Goal: Transaction & Acquisition: Purchase product/service

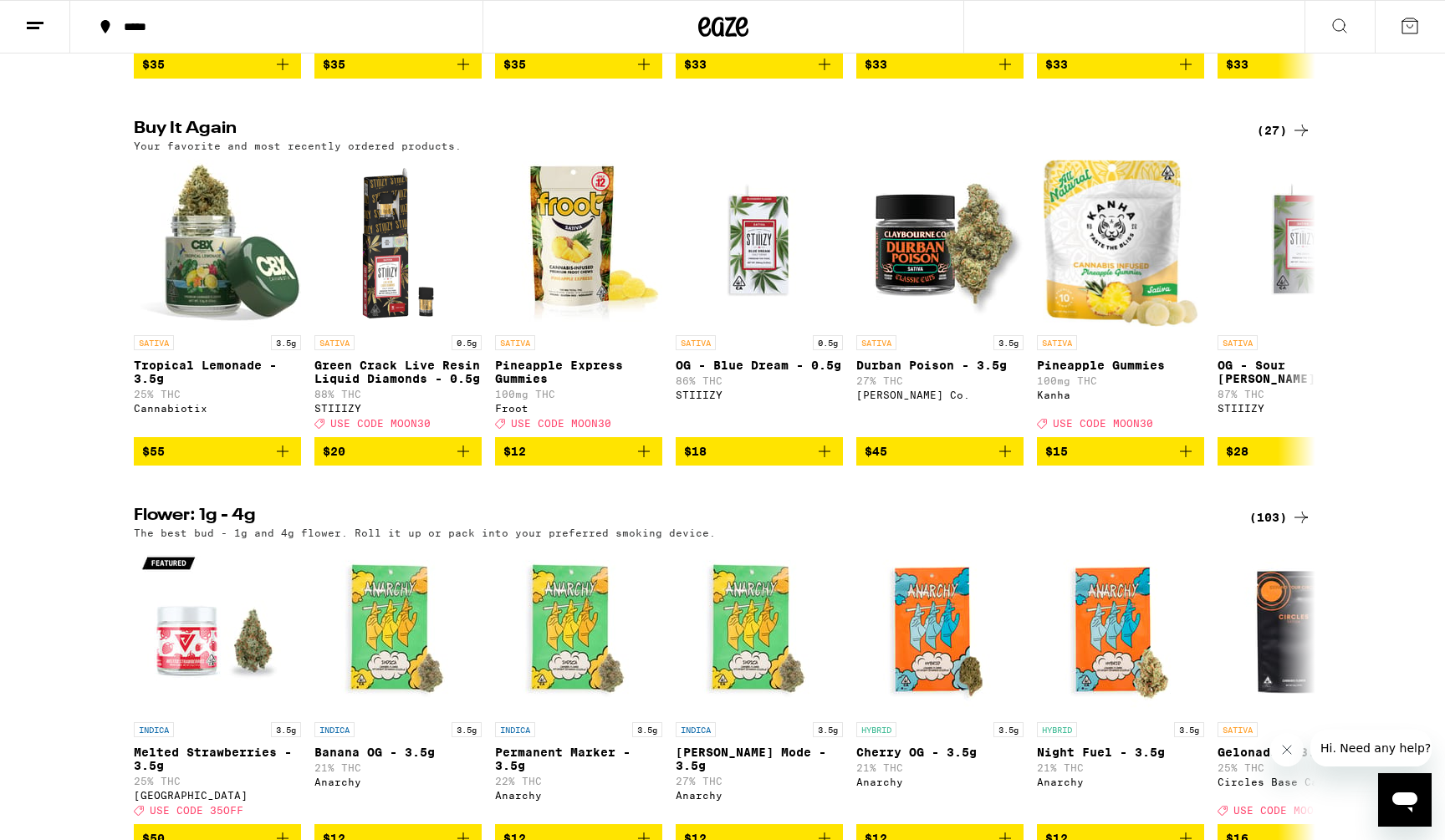
scroll to position [1758, 0]
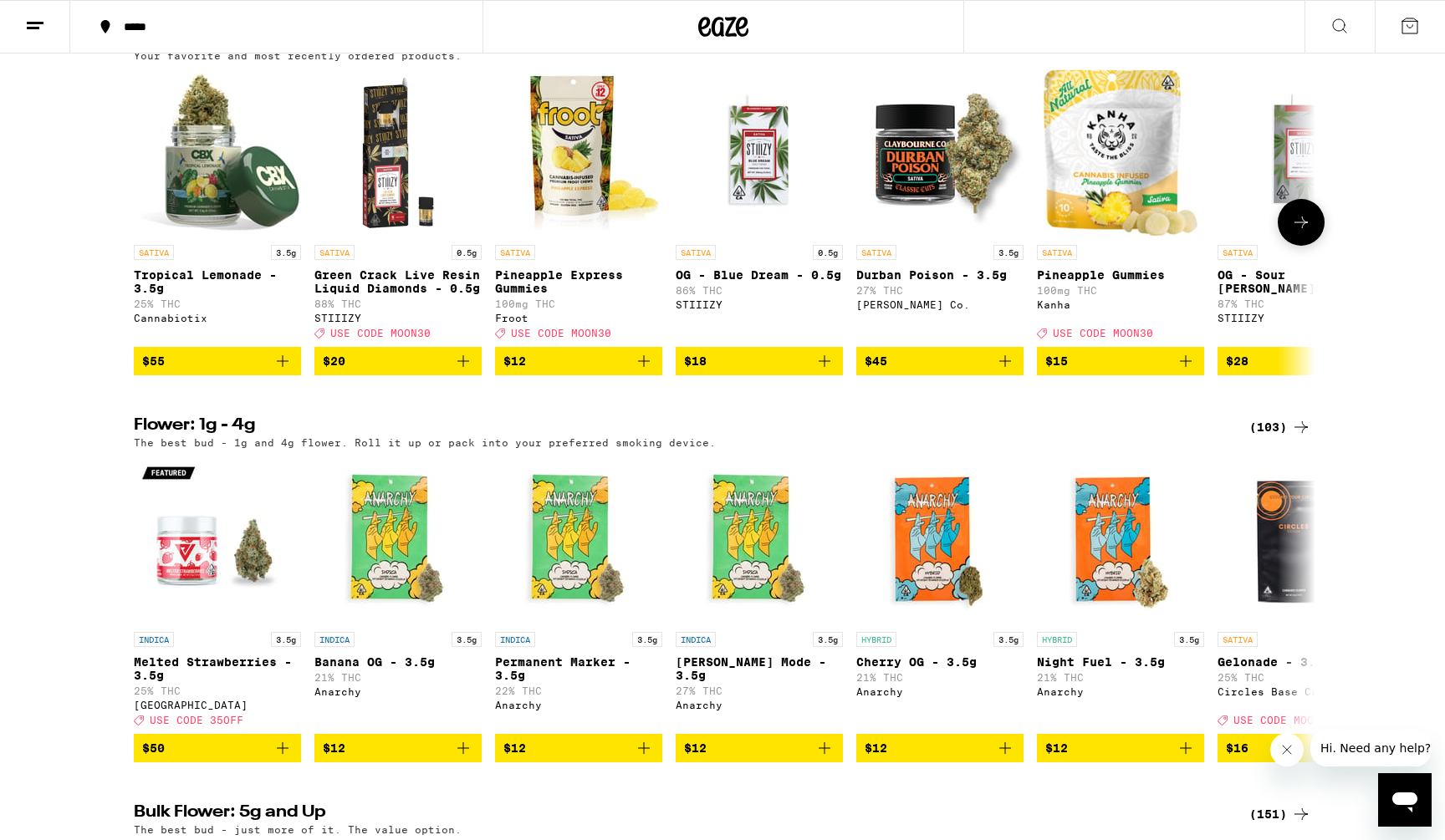
click at [1304, 233] on icon at bounding box center [1301, 222] width 20 height 20
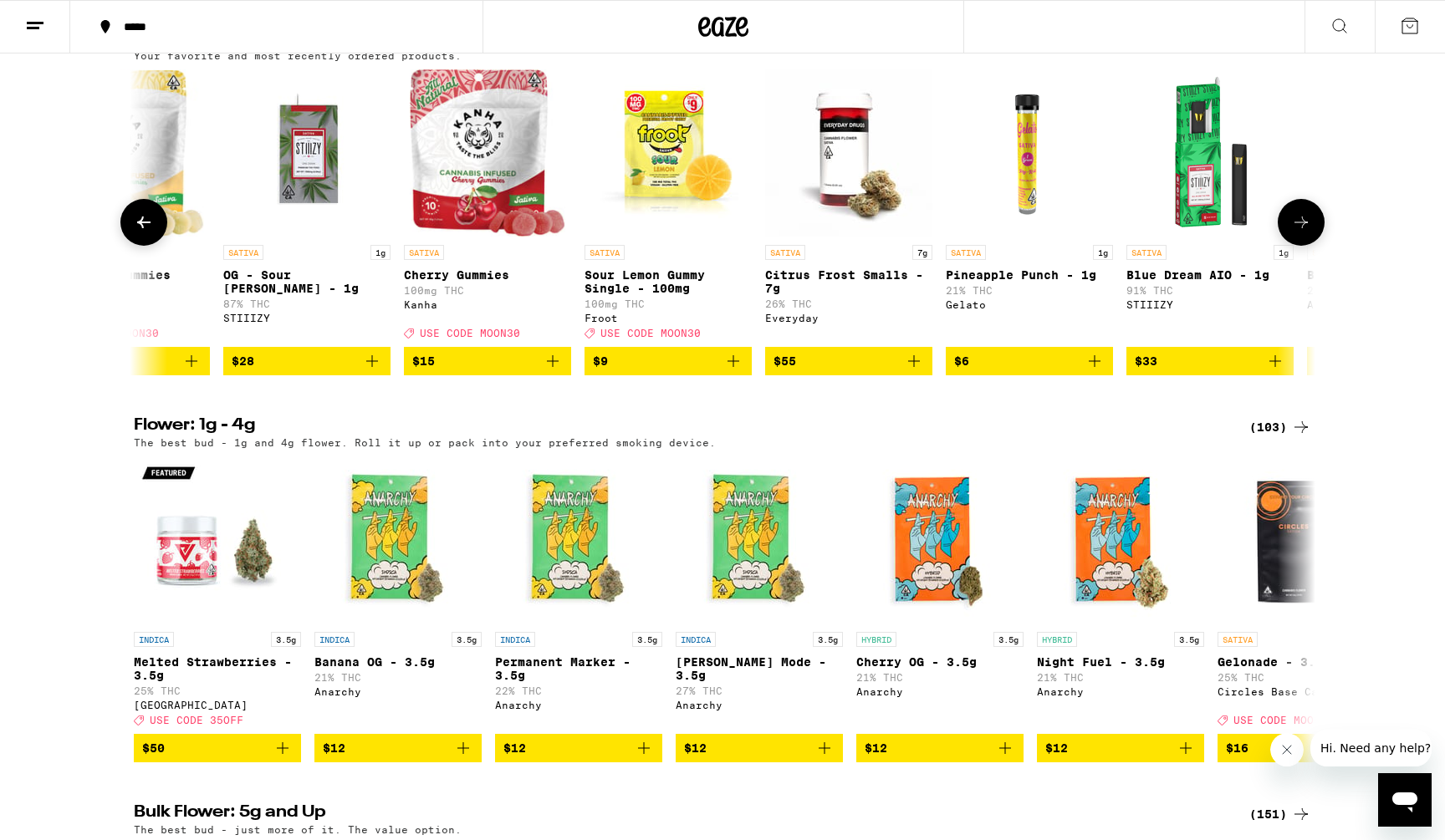
scroll to position [0, 996]
click at [1304, 233] on icon at bounding box center [1301, 222] width 20 height 20
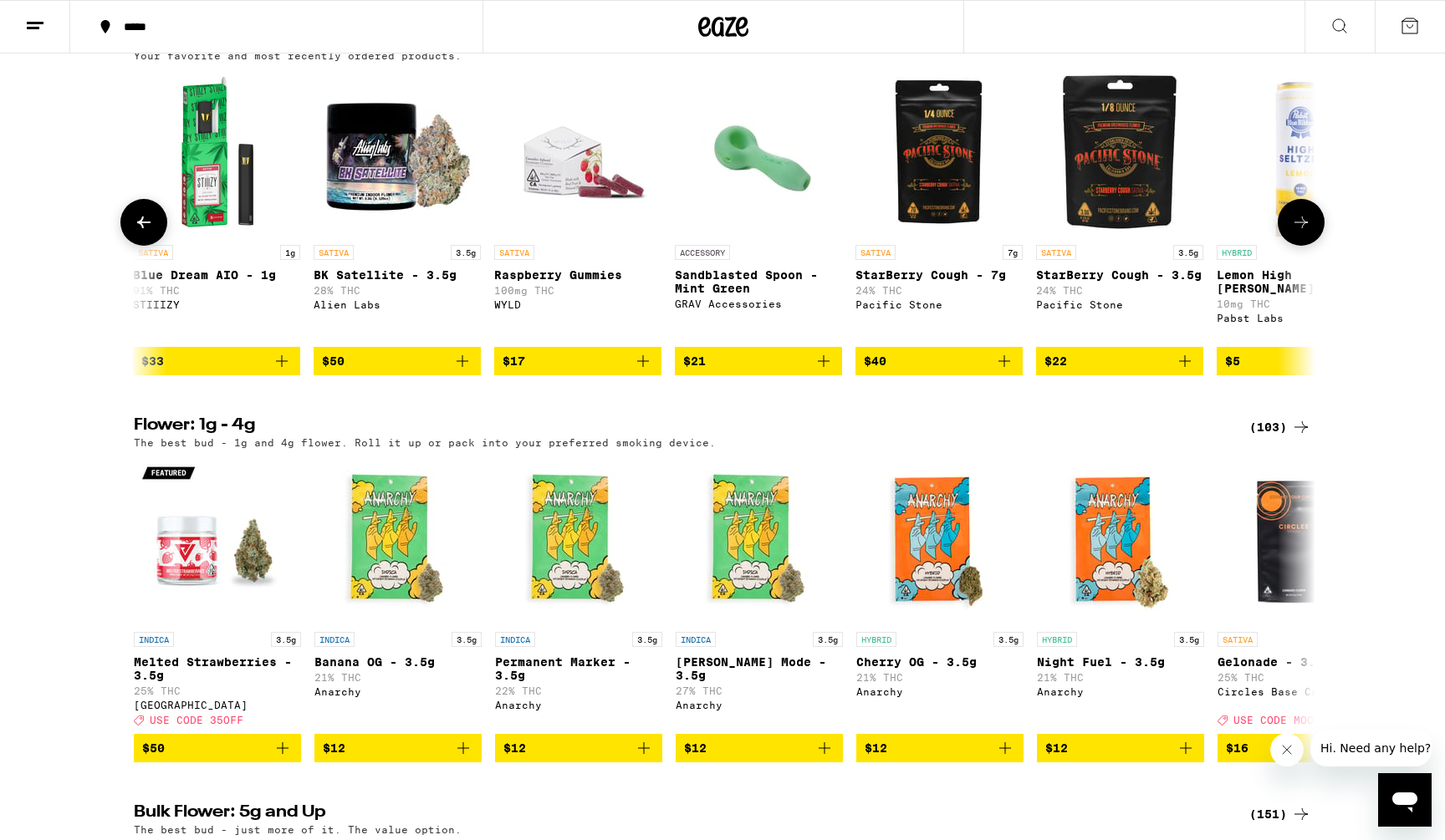
scroll to position [0, 1991]
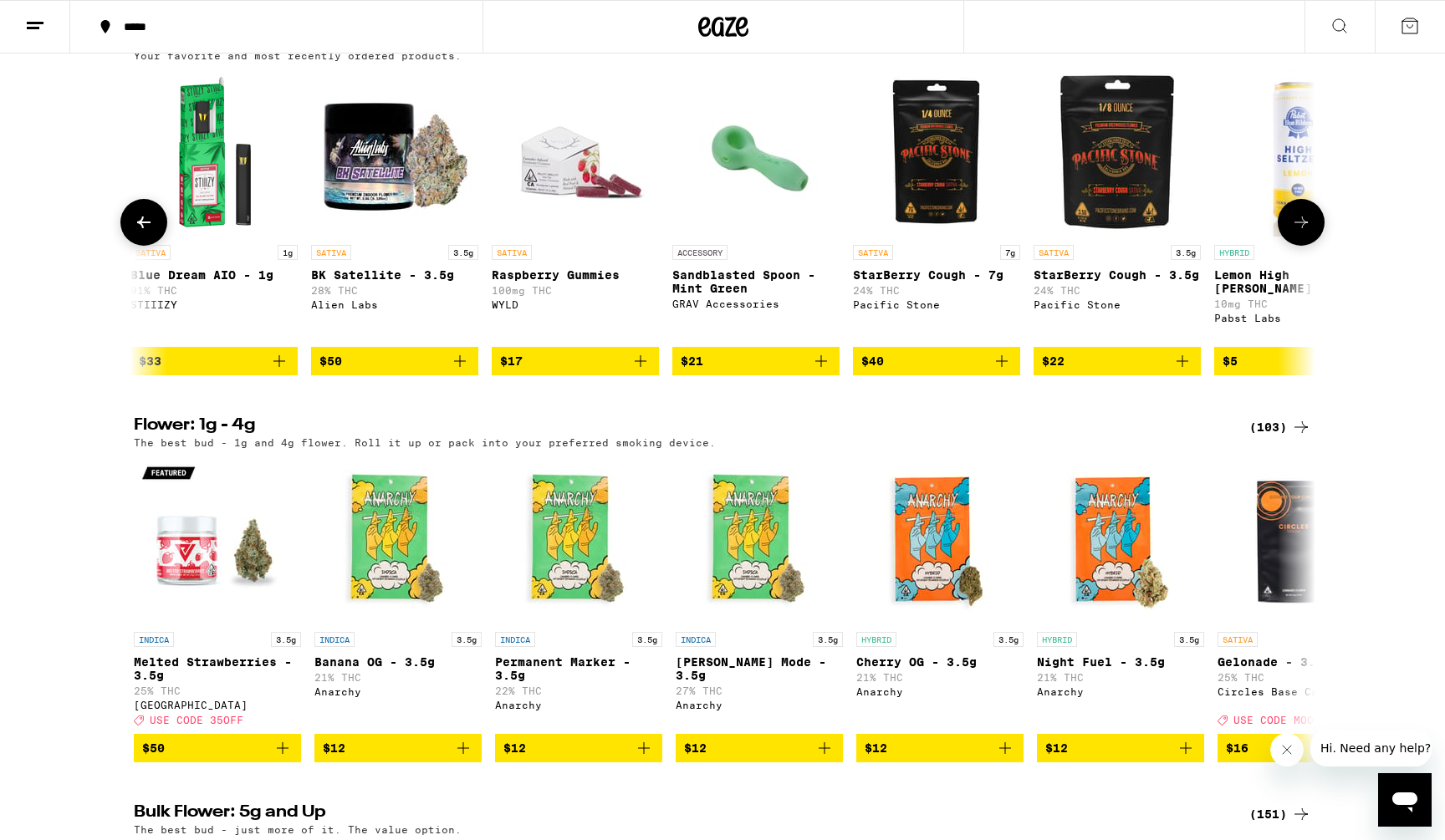
click at [1304, 233] on icon at bounding box center [1301, 222] width 20 height 20
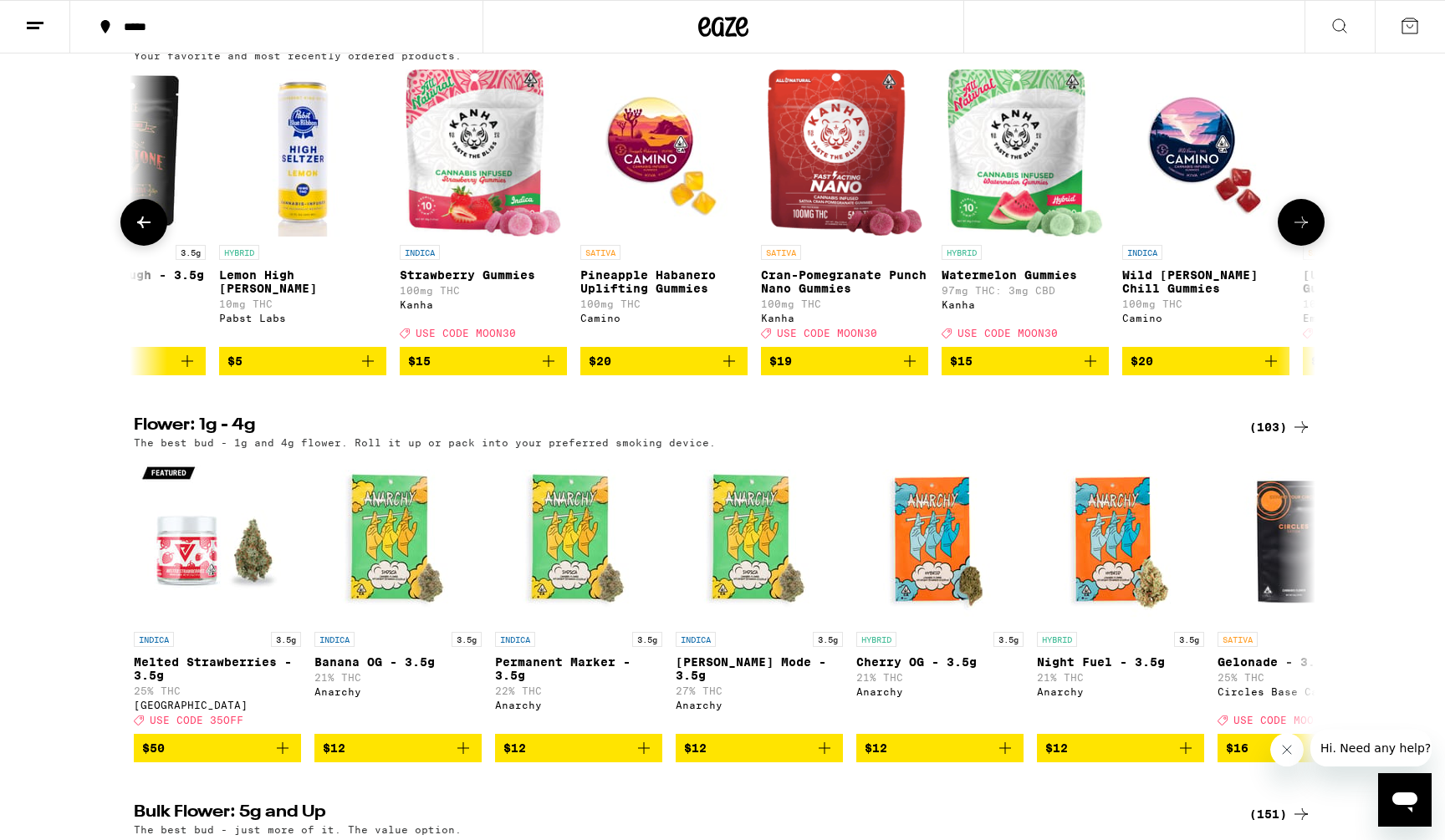
click at [1304, 233] on icon at bounding box center [1301, 222] width 20 height 20
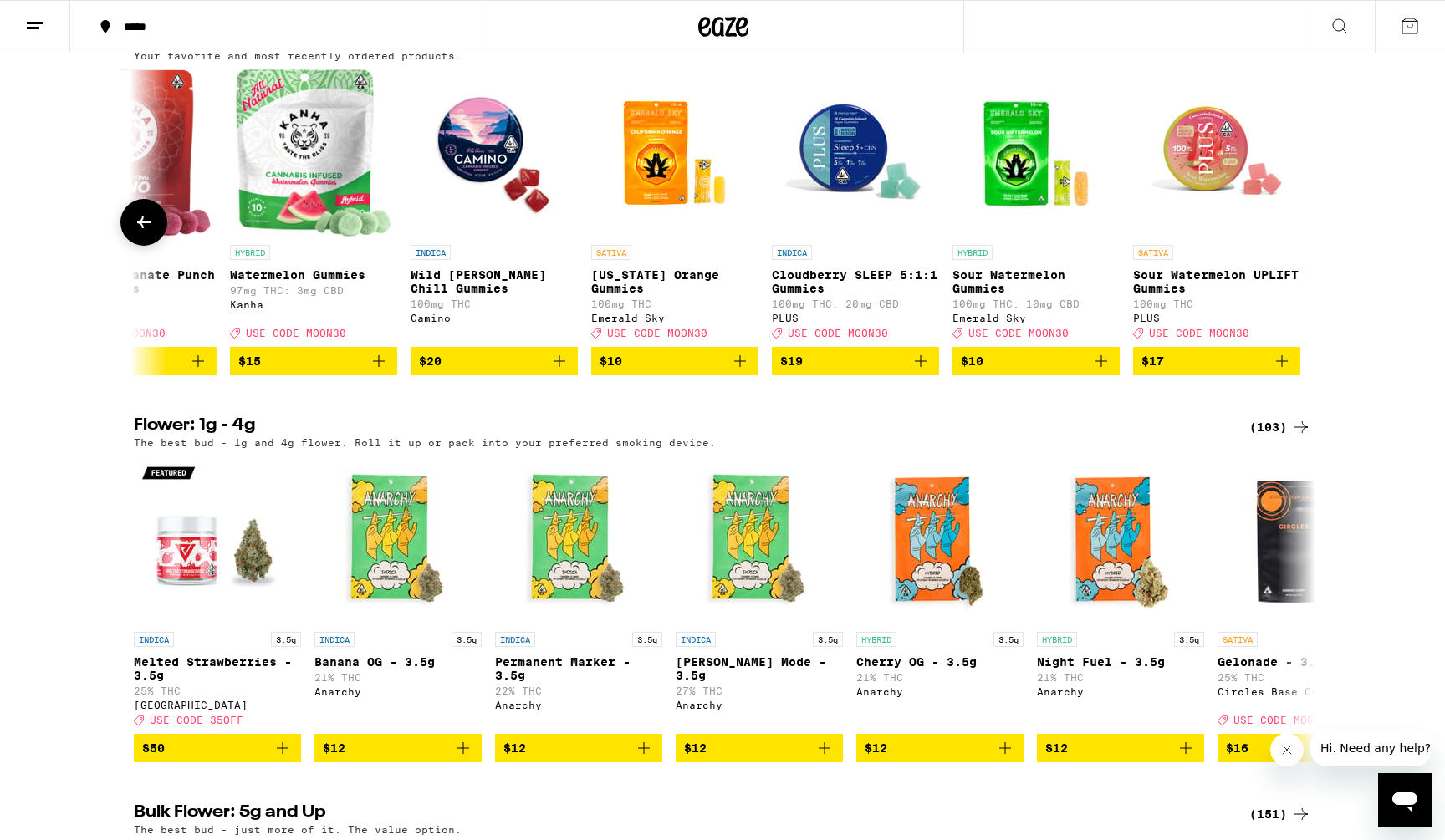
scroll to position [0, 3700]
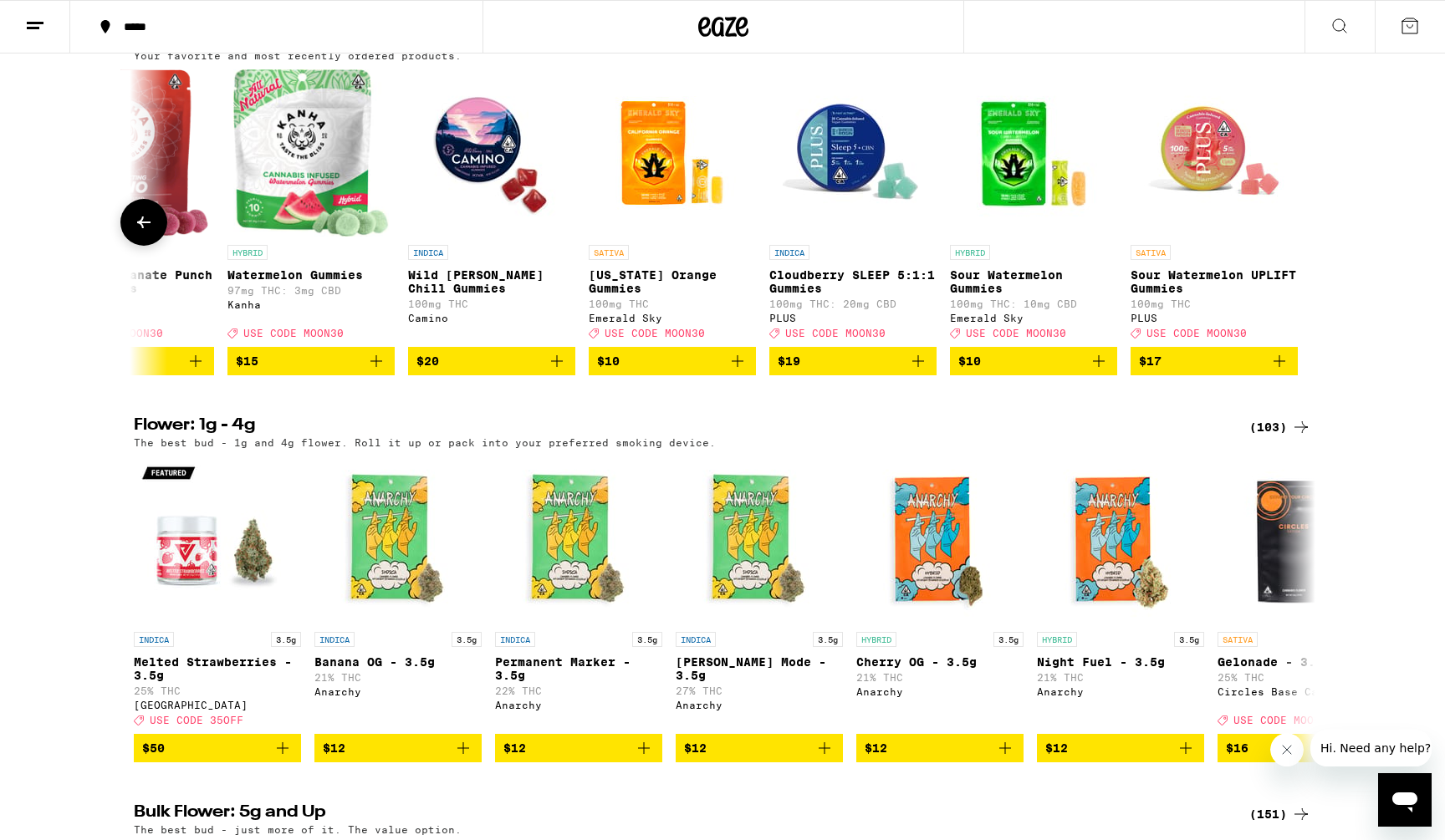
click at [153, 233] on icon at bounding box center [143, 222] width 20 height 20
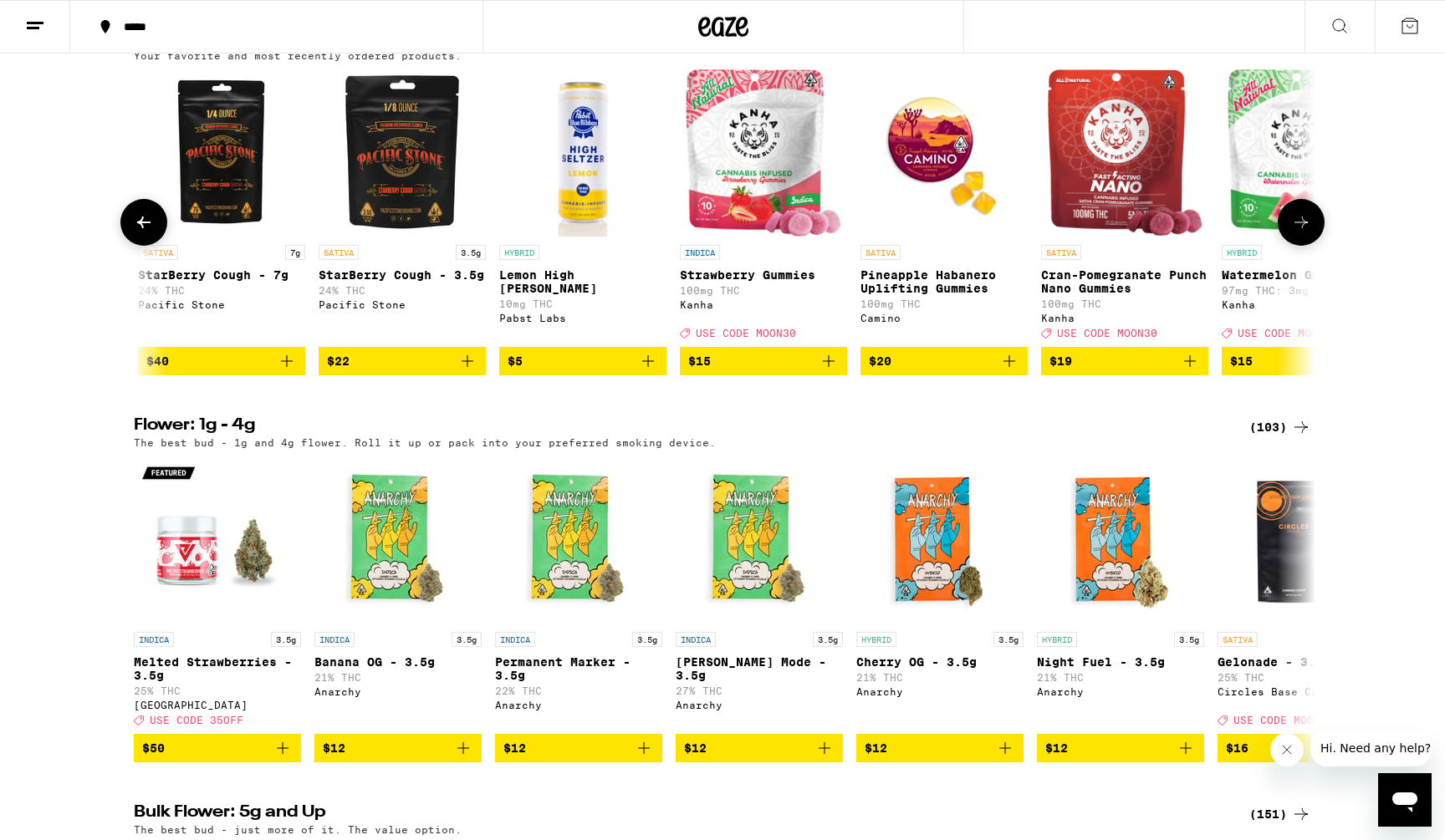
click at [153, 233] on icon at bounding box center [143, 222] width 20 height 20
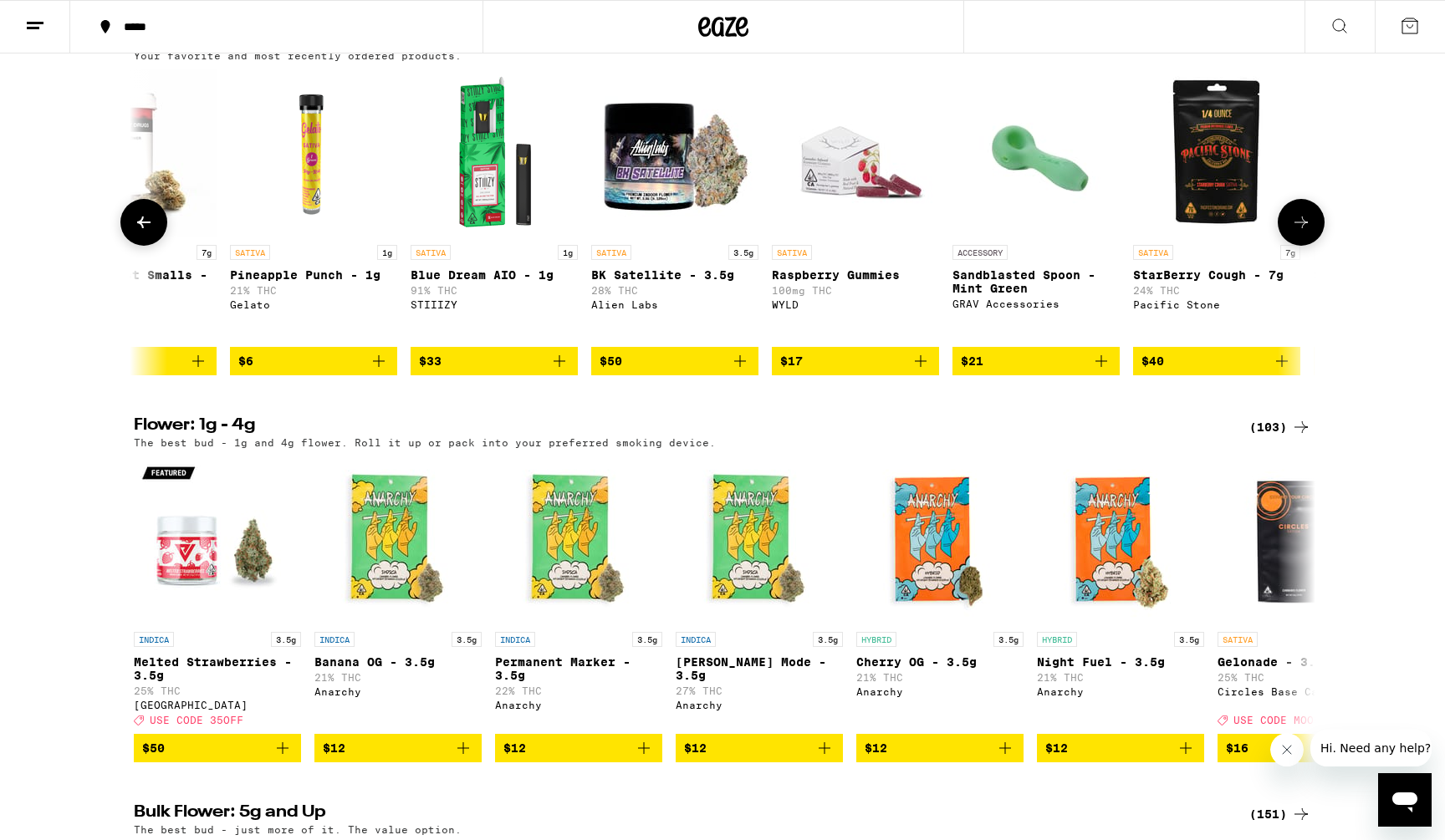
click at [153, 233] on icon at bounding box center [143, 222] width 20 height 20
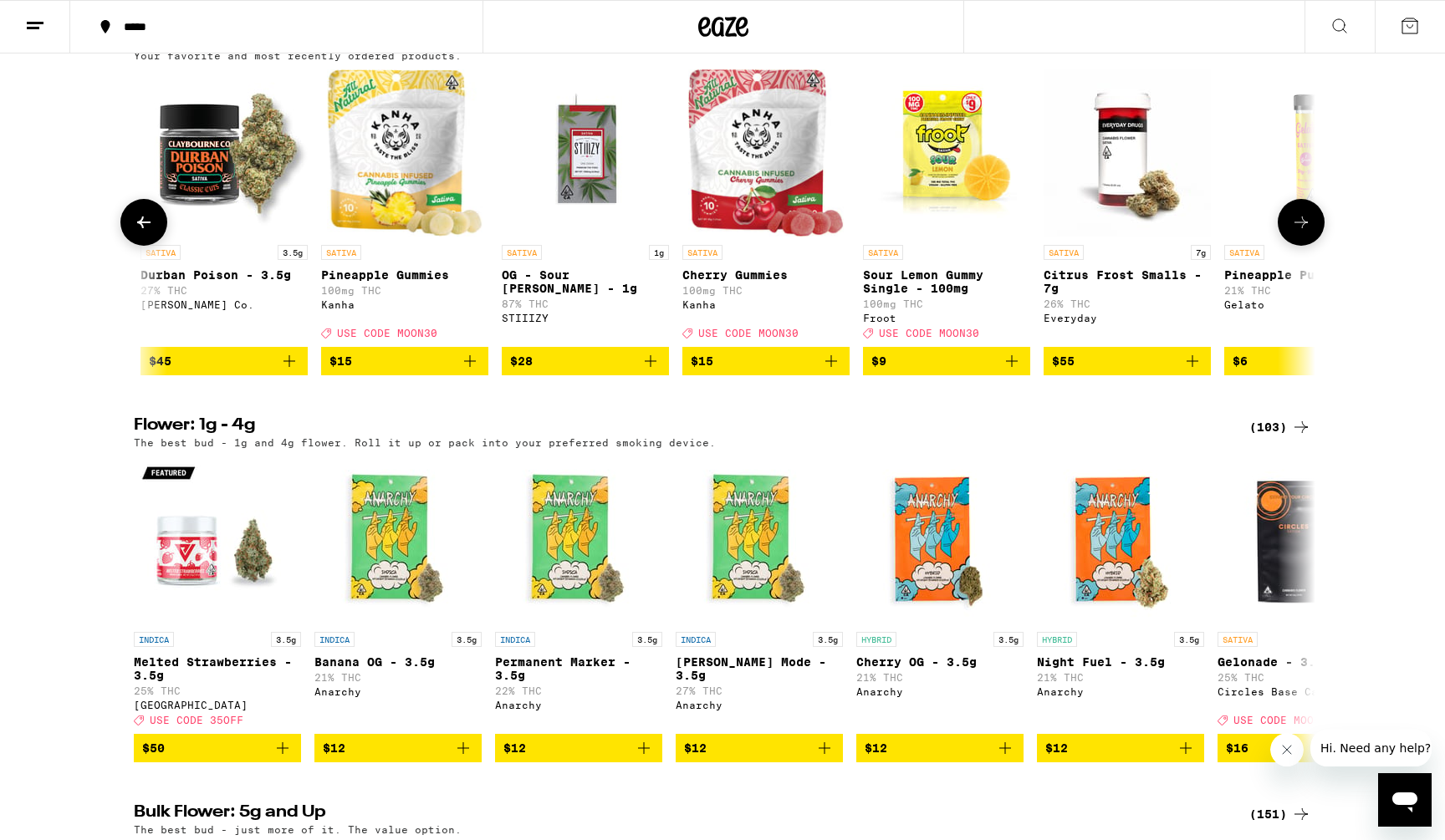
scroll to position [0, 715]
click at [652, 367] on icon "Add to bag" at bounding box center [651, 361] width 12 height 12
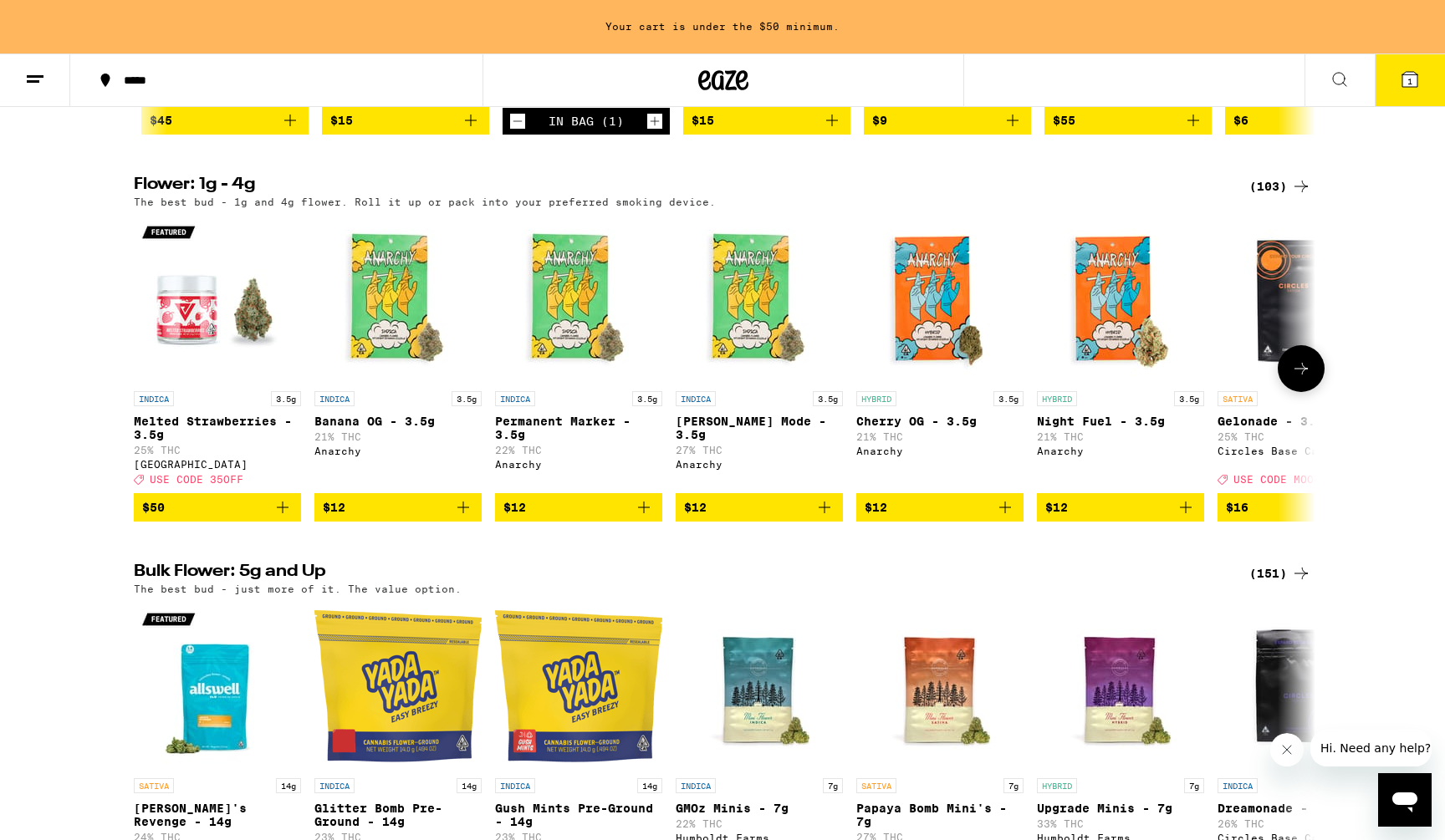
scroll to position [2062, 0]
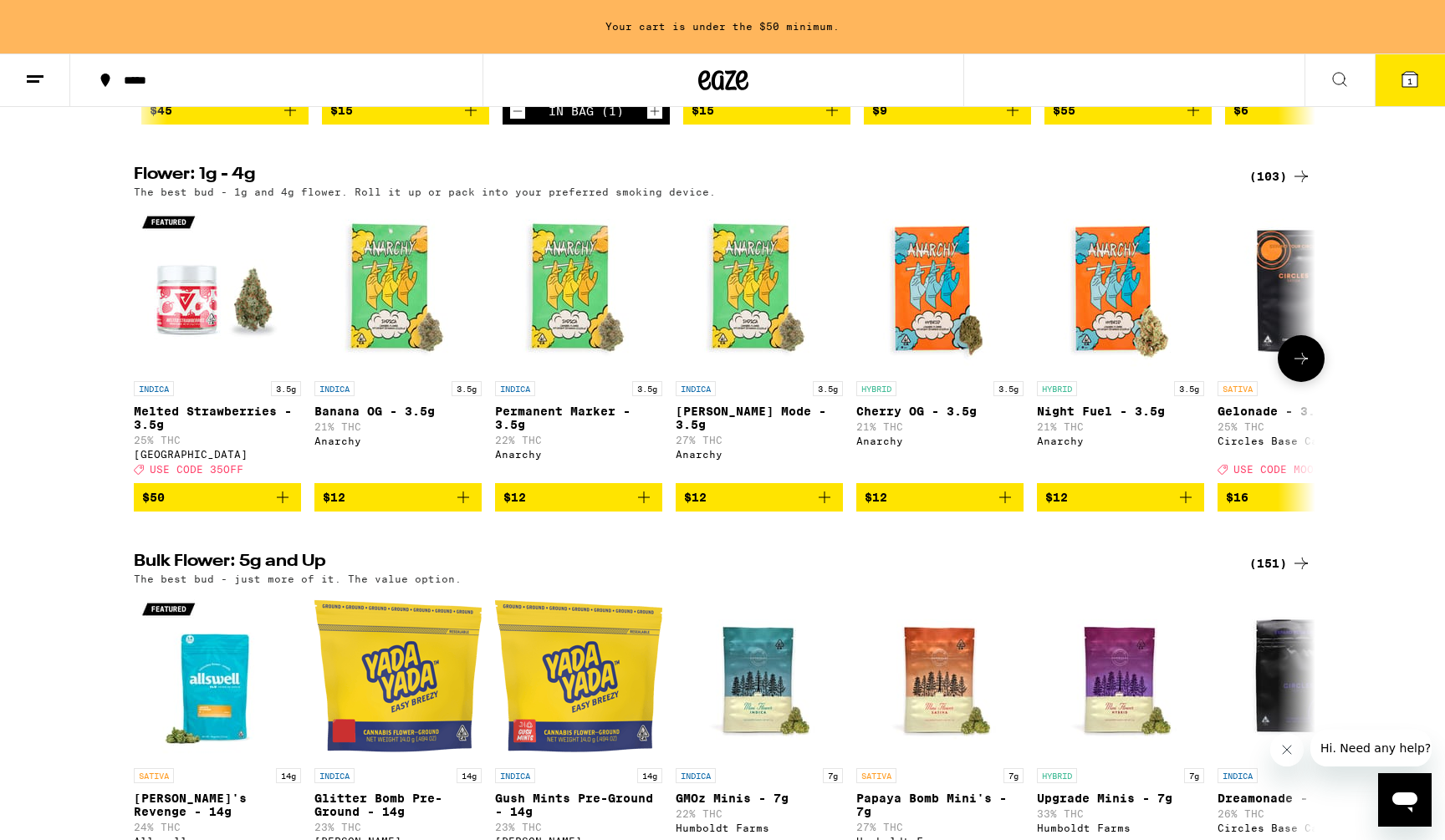
click at [1304, 369] on icon at bounding box center [1301, 358] width 20 height 20
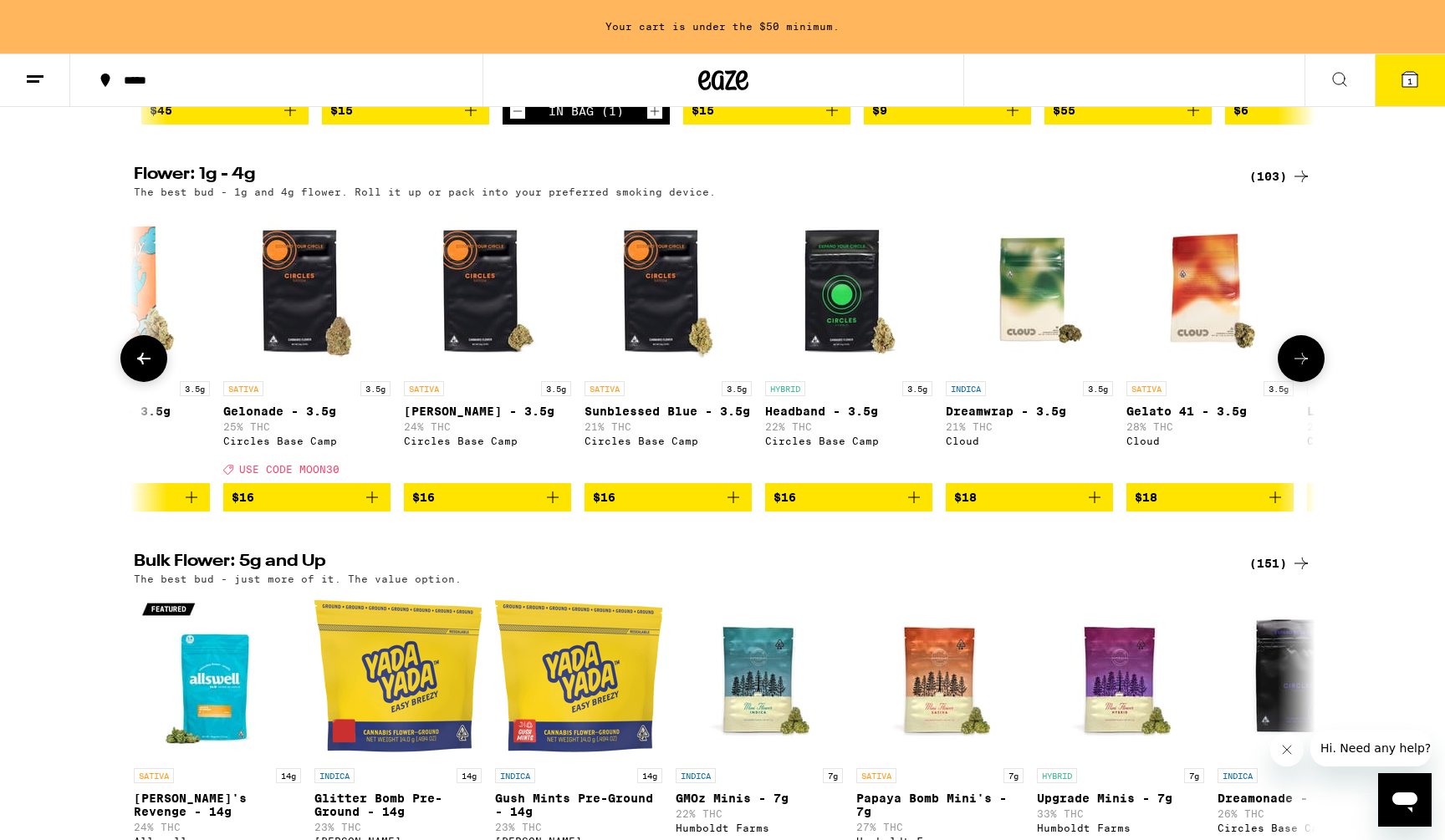
scroll to position [0, 996]
click at [154, 369] on icon at bounding box center [143, 358] width 20 height 20
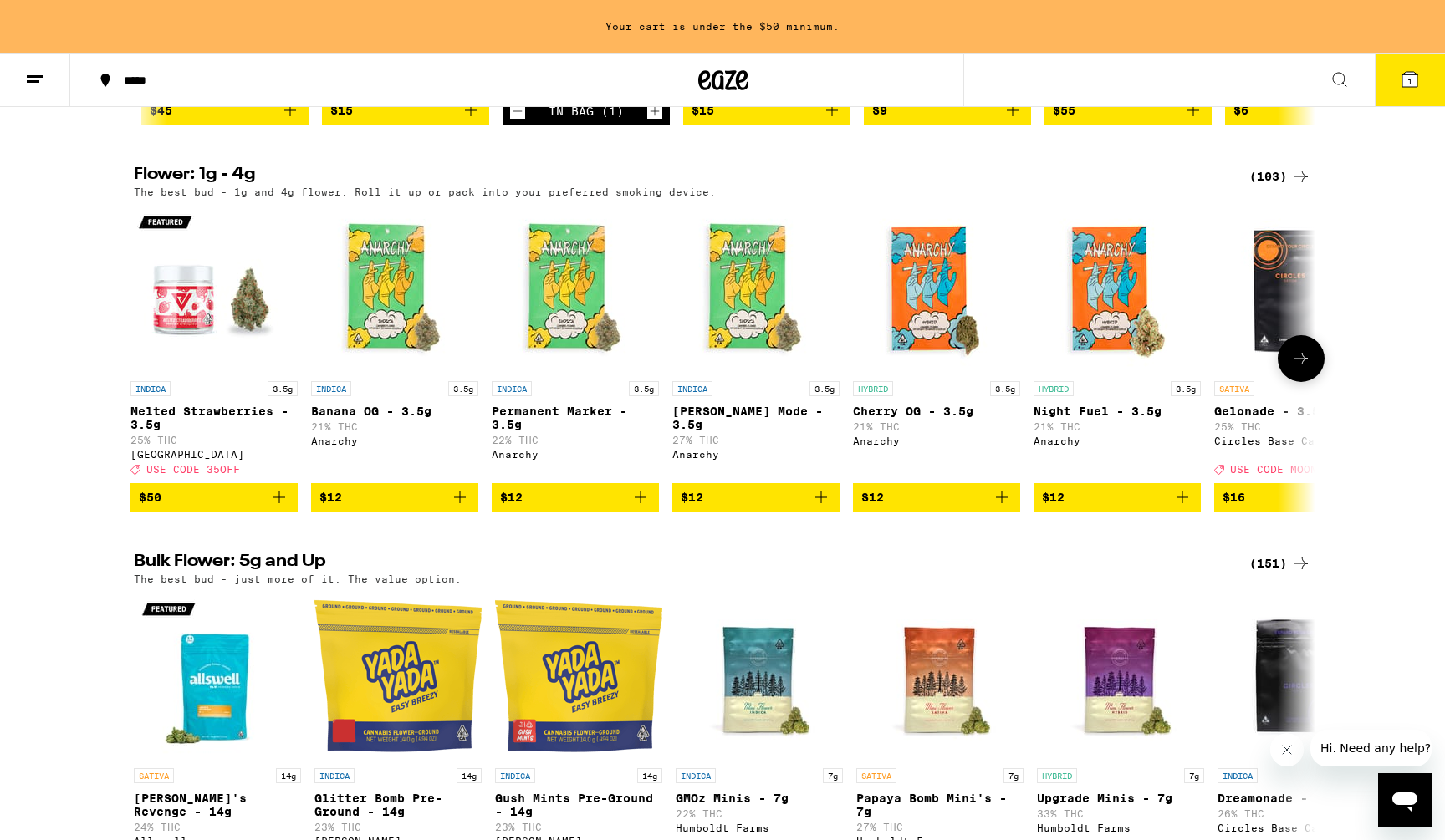
scroll to position [0, 0]
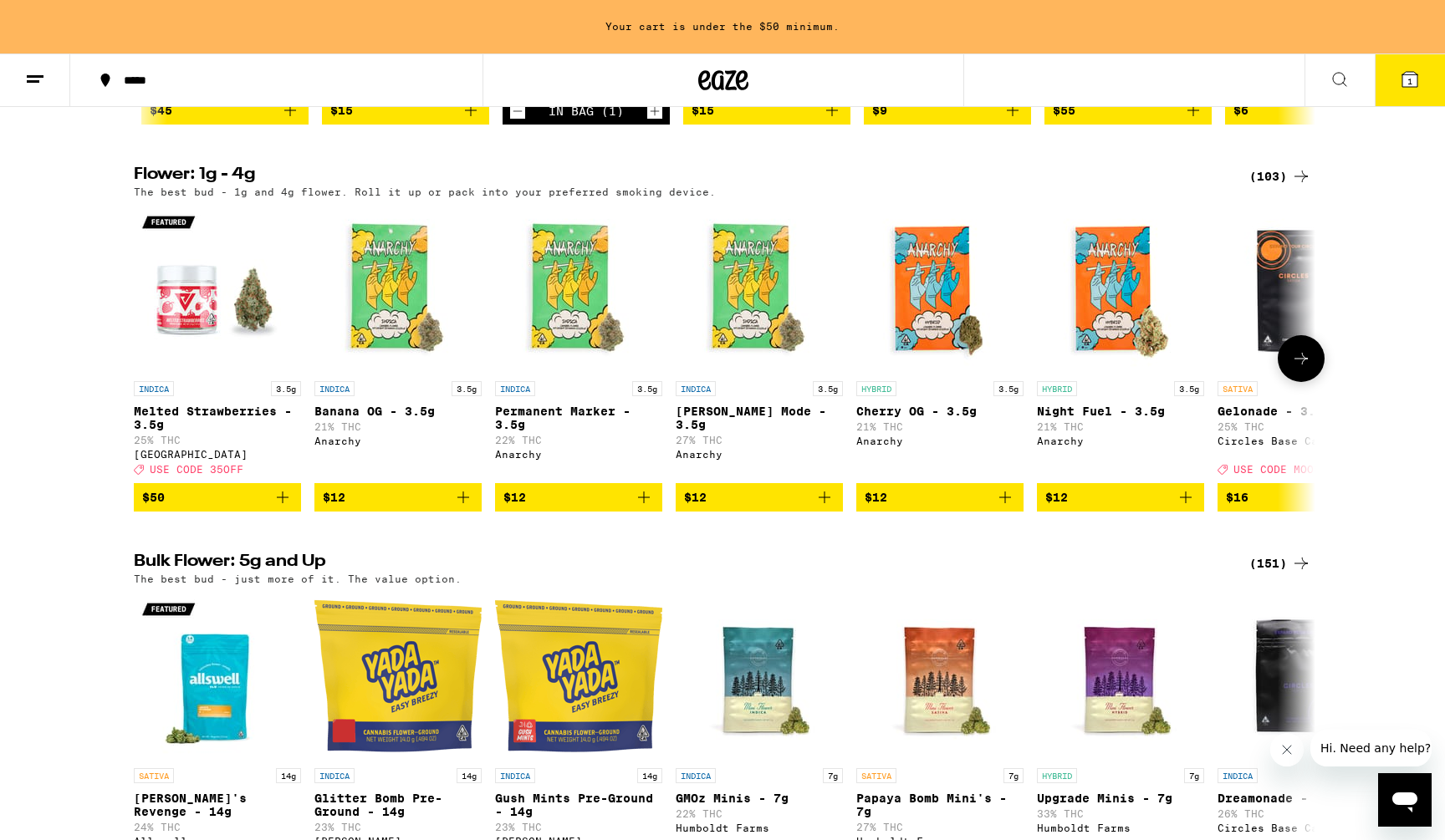
click at [202, 460] on div "[GEOGRAPHIC_DATA]" at bounding box center [217, 454] width 167 height 11
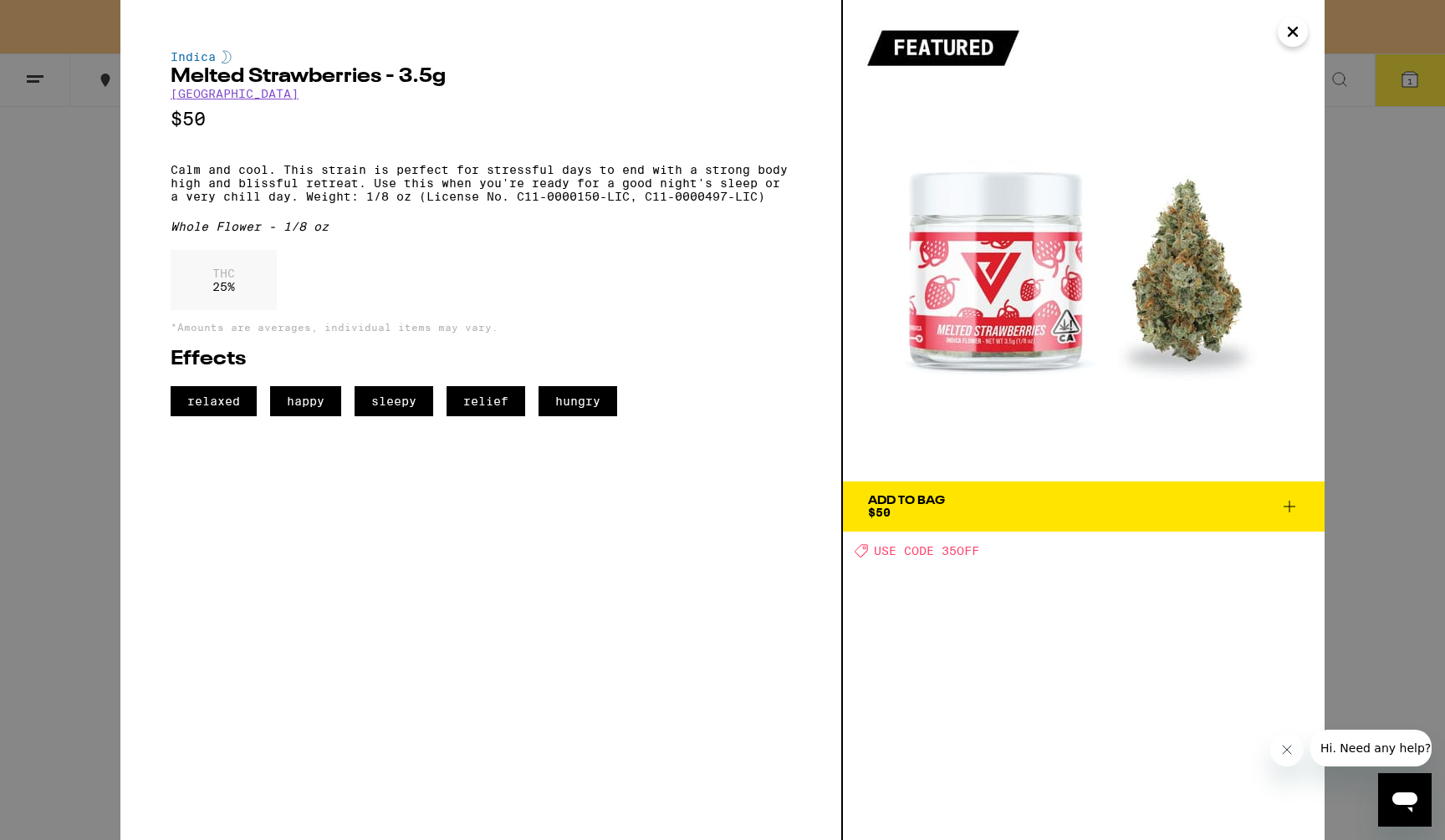
click at [241, 97] on link "[GEOGRAPHIC_DATA]" at bounding box center [235, 94] width 128 height 14
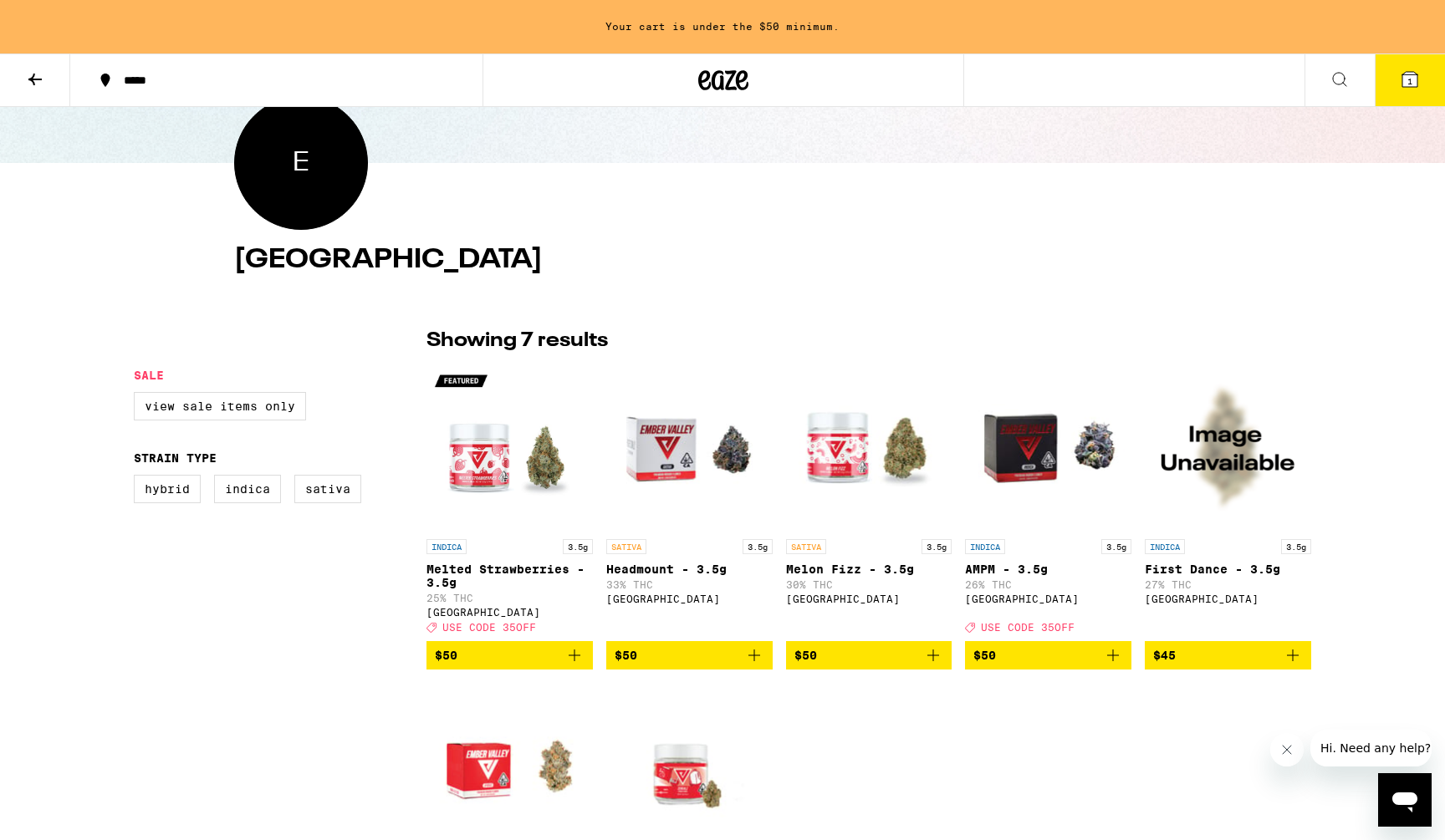
scroll to position [198, 0]
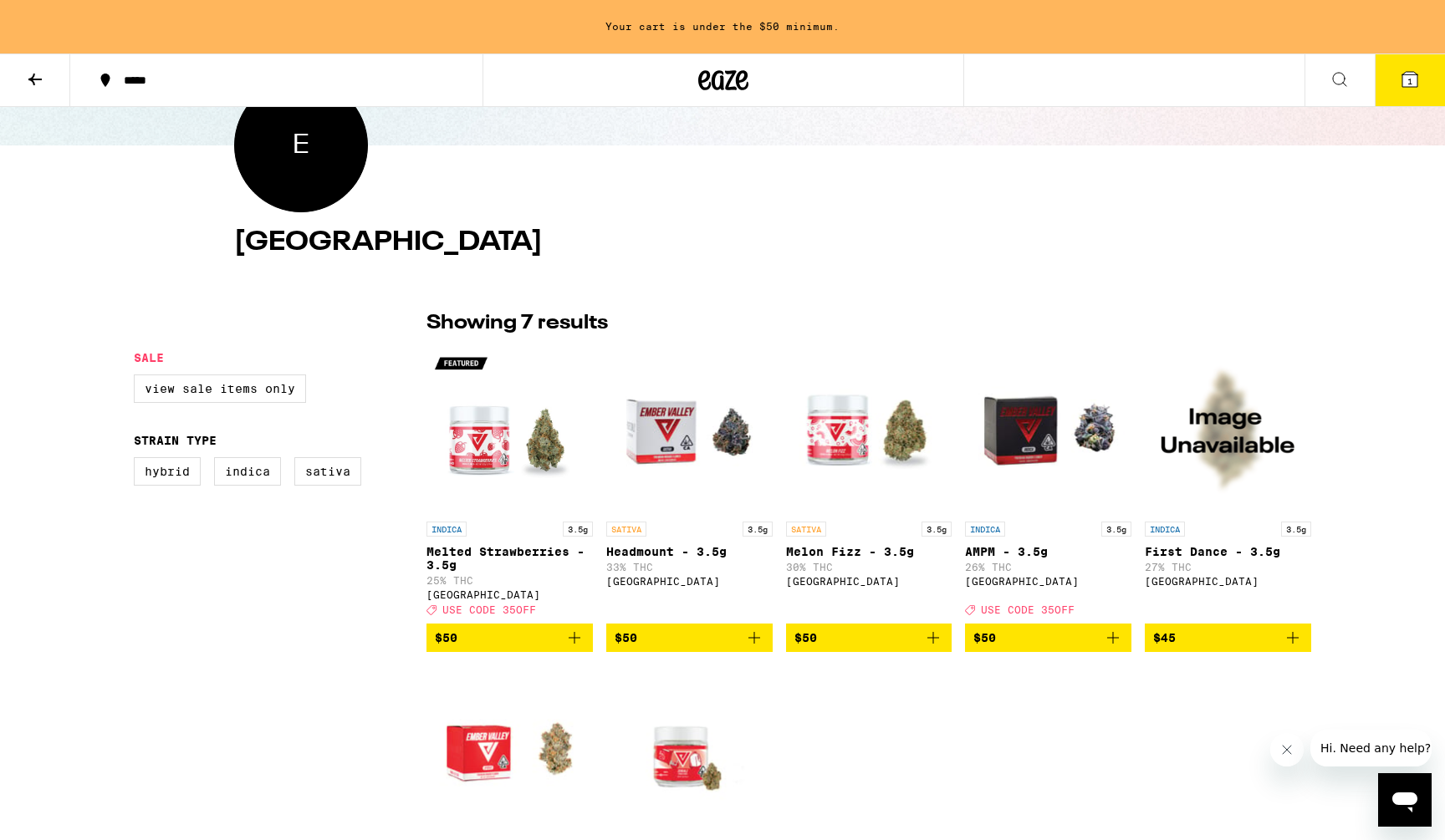
click at [934, 644] on icon "Add to bag" at bounding box center [933, 638] width 12 height 12
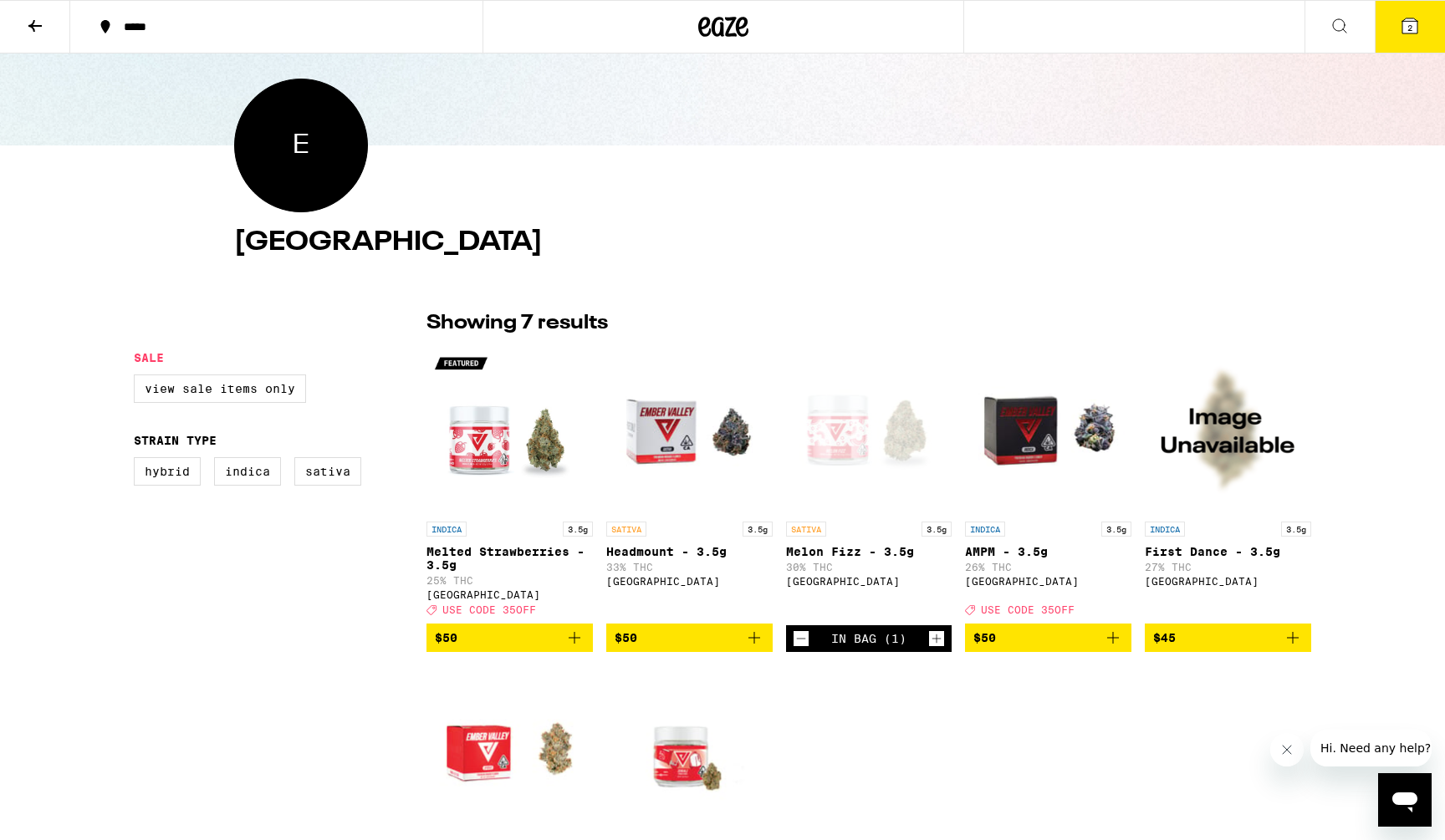
click at [35, 23] on icon at bounding box center [35, 25] width 20 height 20
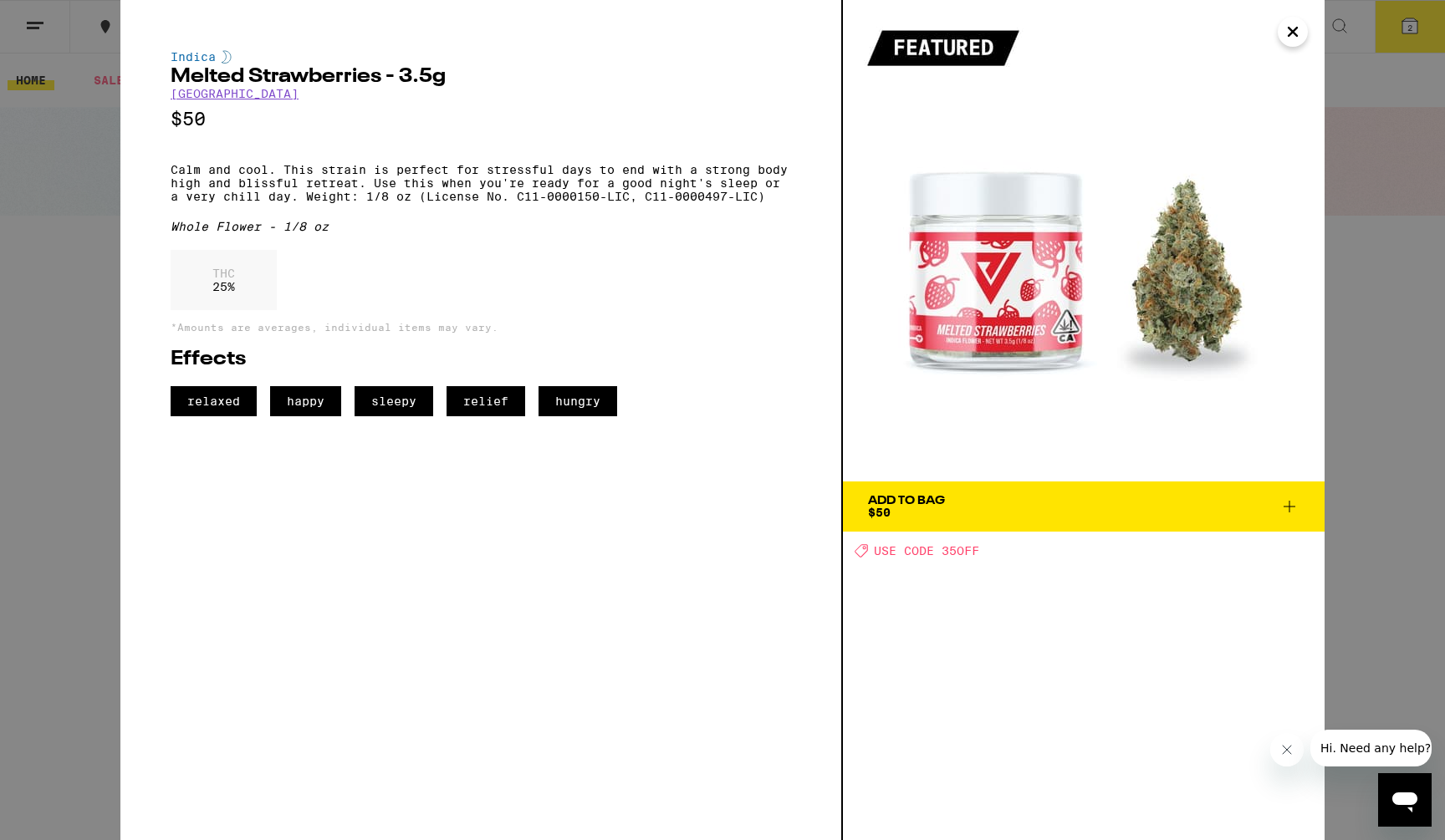
click at [79, 190] on div "Indica Melted Strawberries - 3.5g Ember Valley $50 Calm and cool. This strain i…" at bounding box center [722, 420] width 1445 height 840
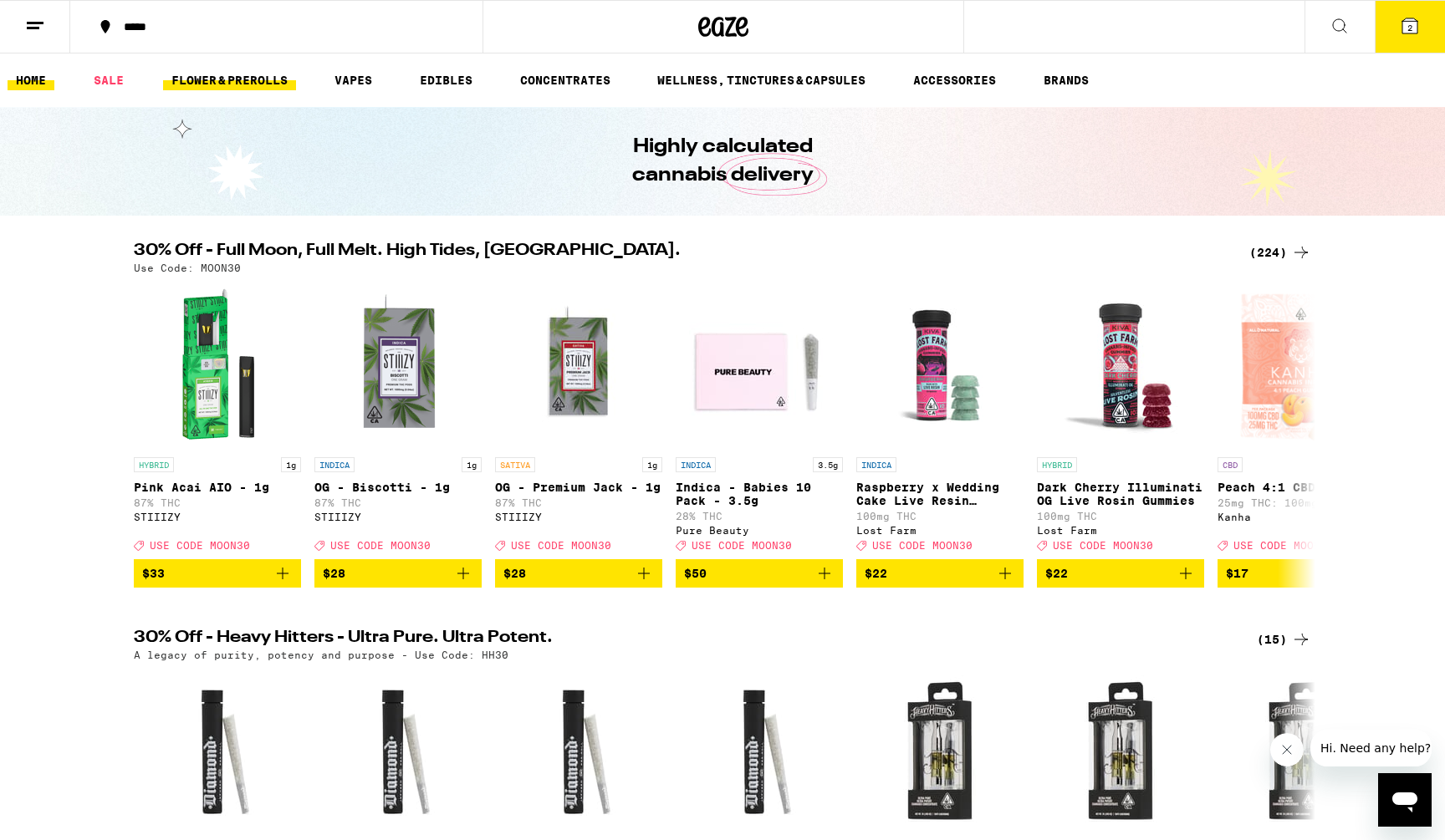
click at [228, 80] on link "FLOWER & PREROLLS" at bounding box center [229, 79] width 133 height 20
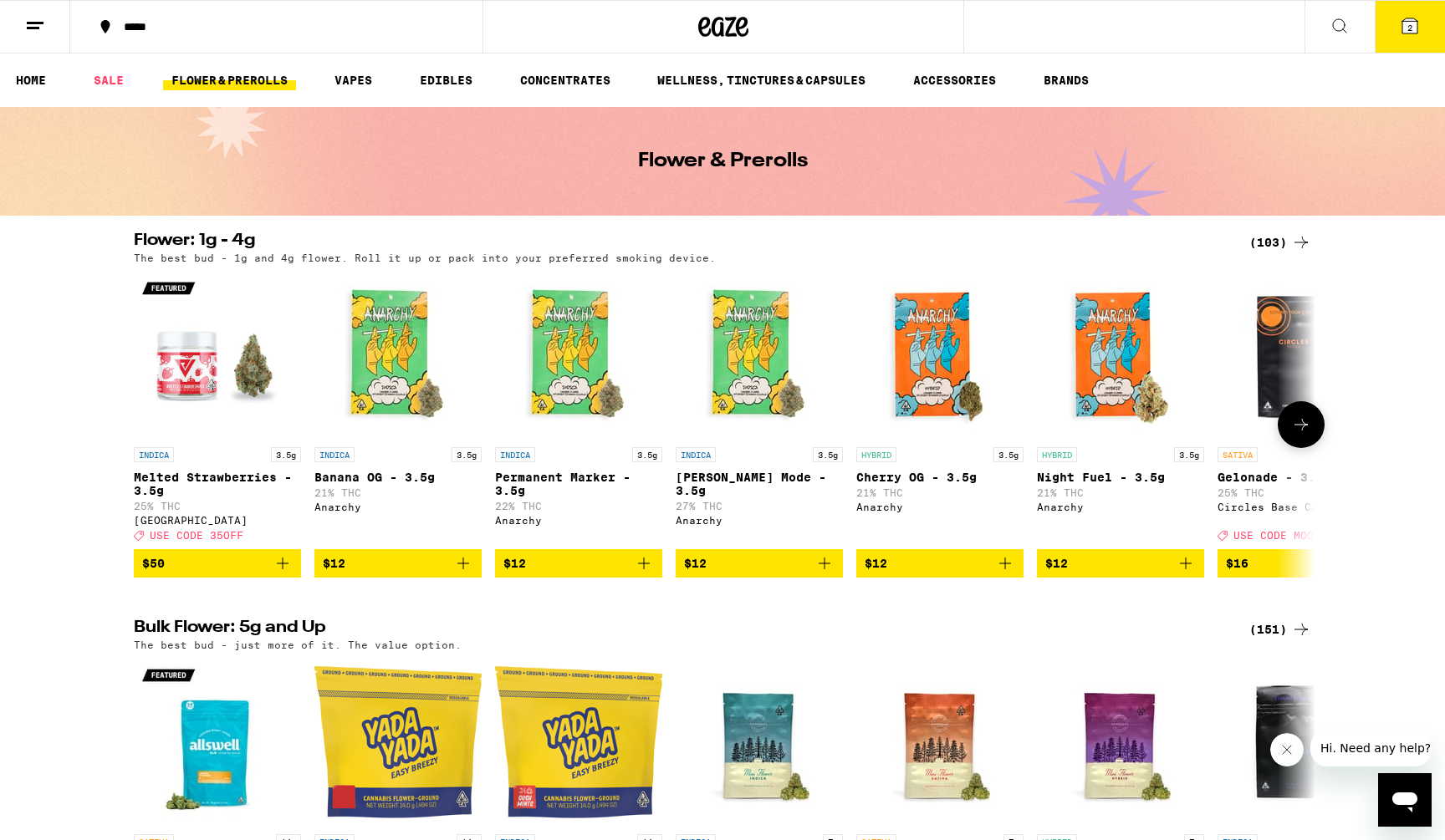
click at [1291, 438] on button at bounding box center [1301, 424] width 47 height 47
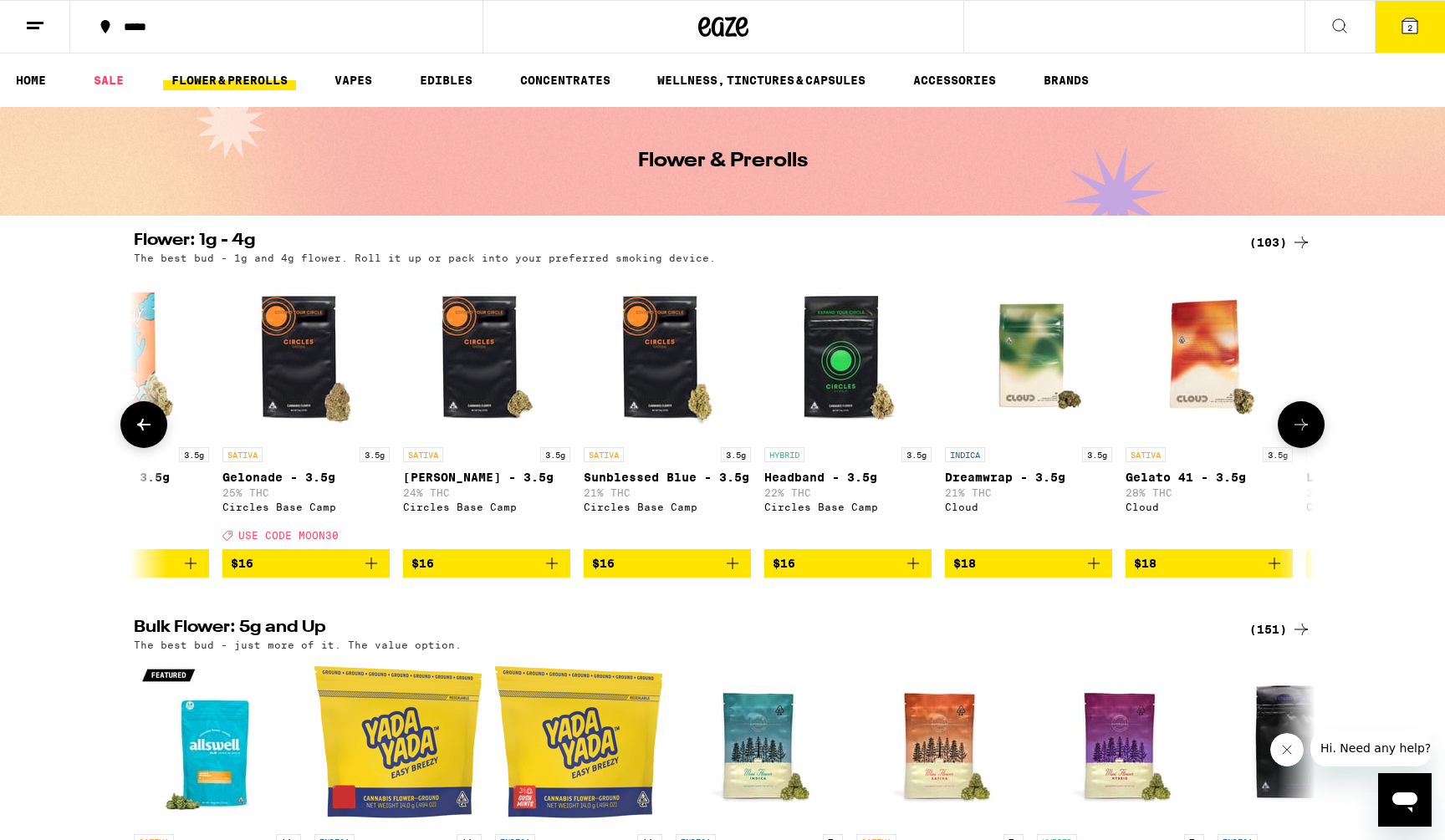
scroll to position [0, 996]
click at [374, 571] on icon "Add to bag" at bounding box center [371, 563] width 20 height 20
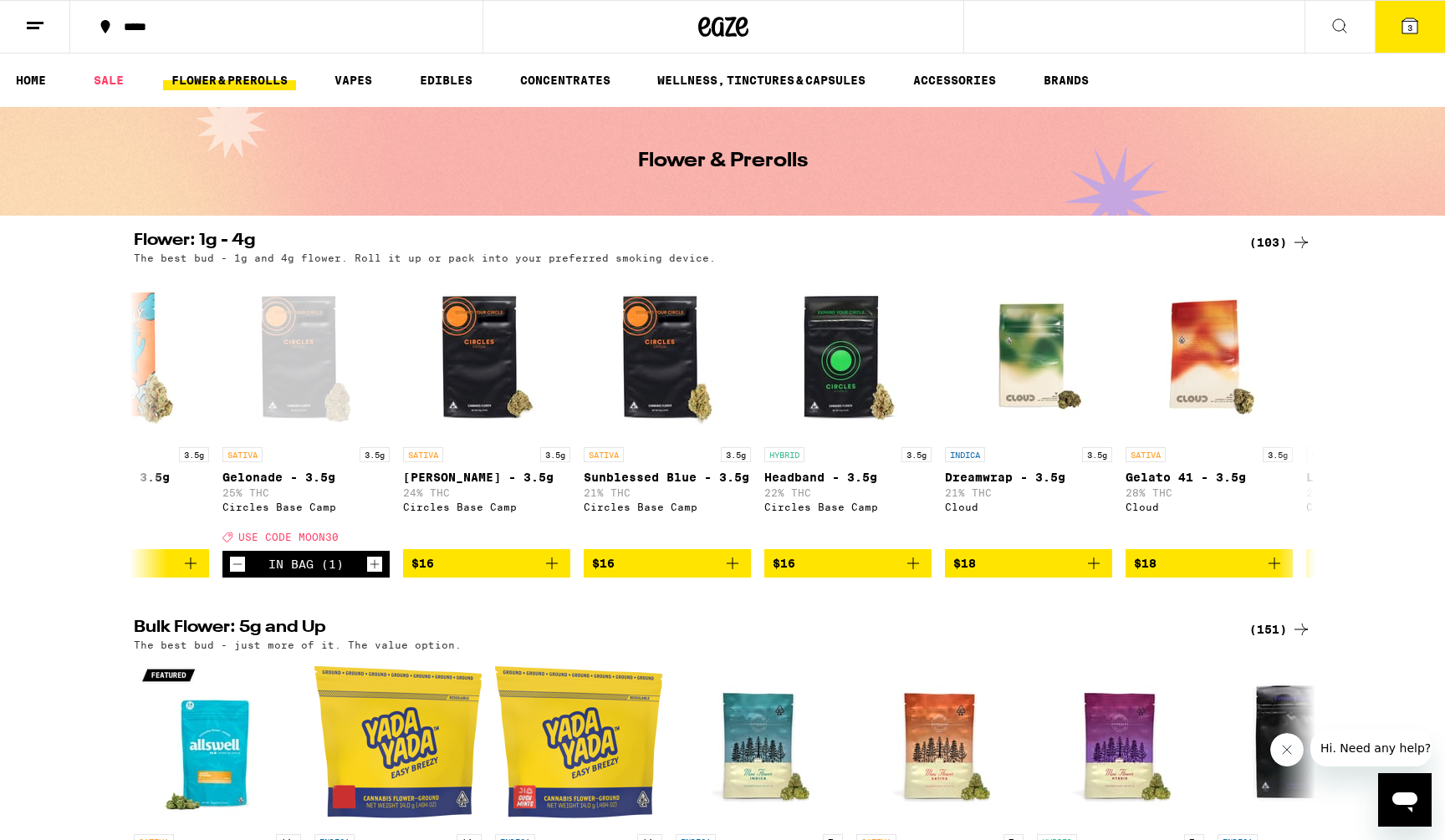
click at [1415, 26] on icon at bounding box center [1410, 25] width 15 height 15
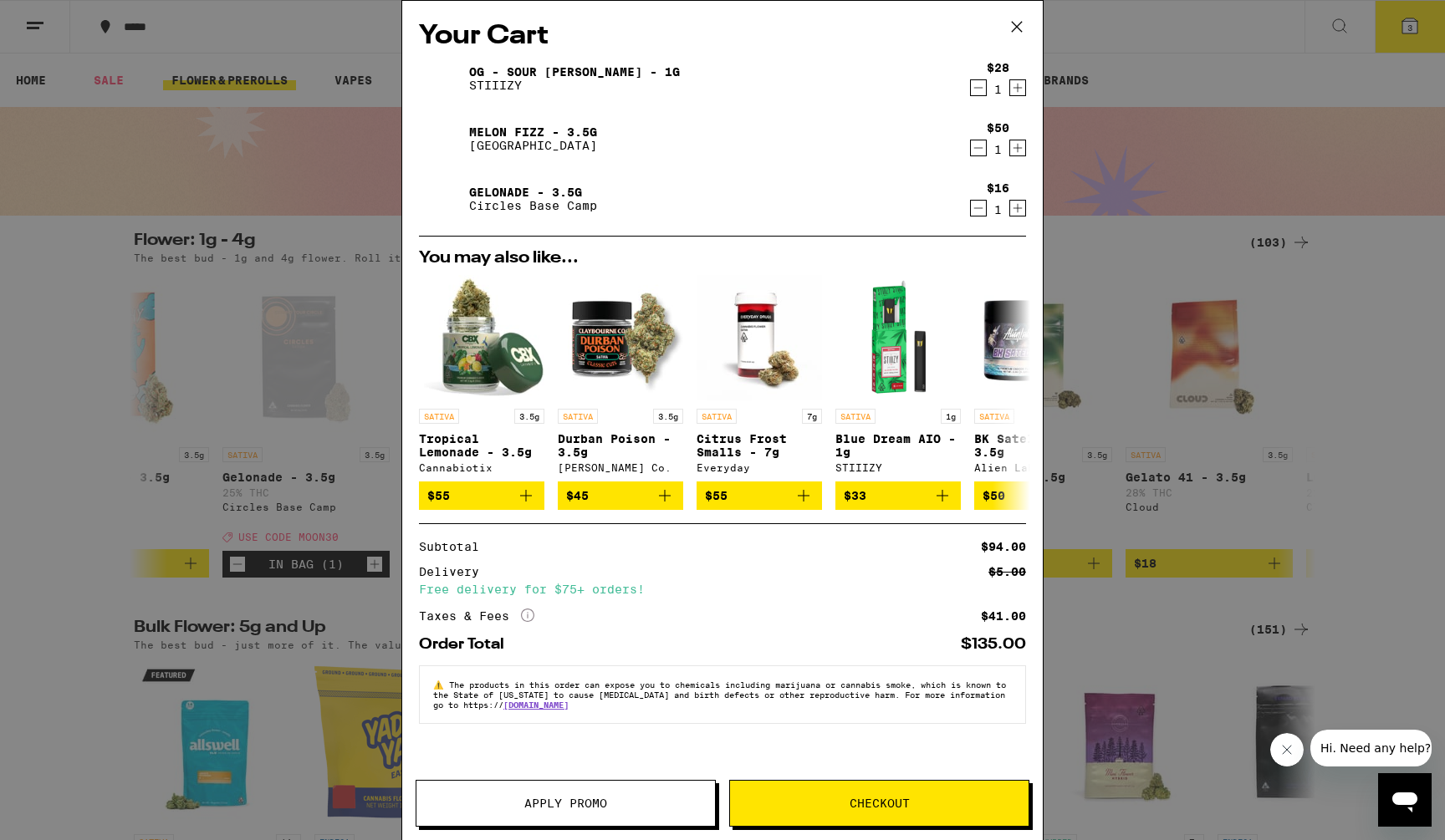
click at [828, 799] on span "Checkout" at bounding box center [879, 804] width 298 height 12
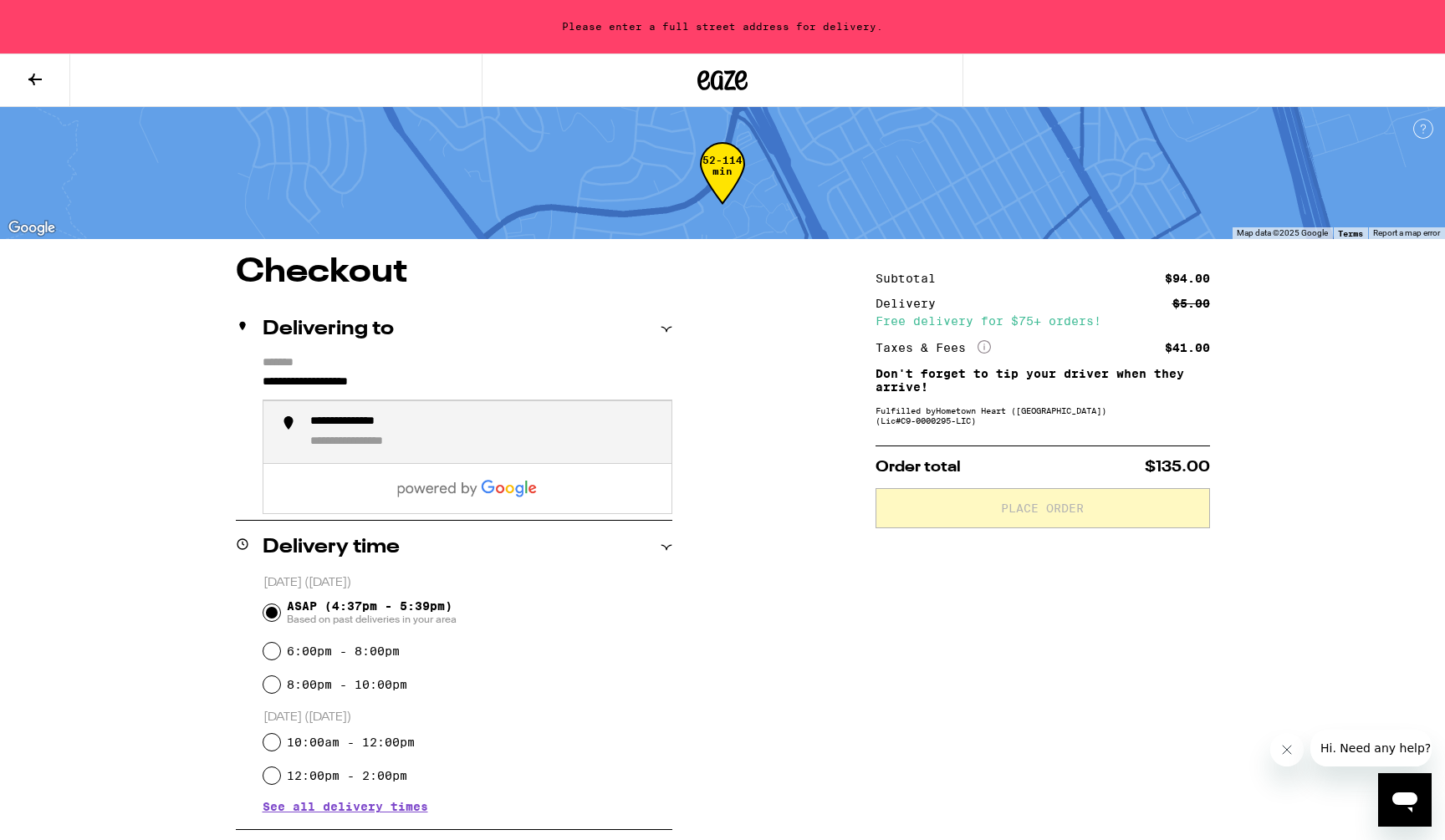
click at [287, 389] on input "**********" at bounding box center [467, 386] width 410 height 28
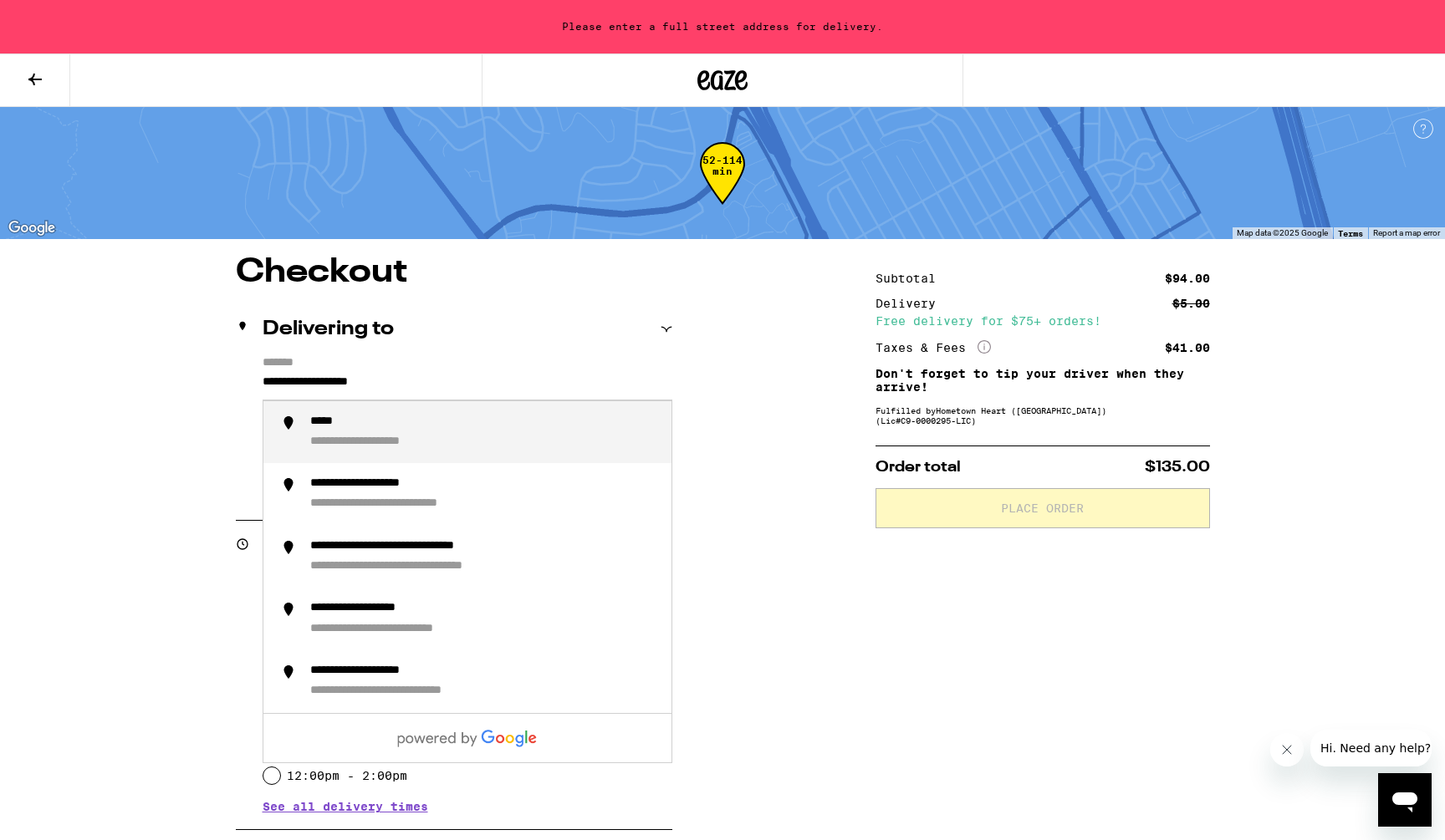
click at [287, 389] on input "**********" at bounding box center [467, 386] width 410 height 28
drag, startPoint x: 317, startPoint y: 386, endPoint x: 510, endPoint y: 384, distance: 193.0
click at [510, 384] on input "**********" at bounding box center [467, 386] width 410 height 28
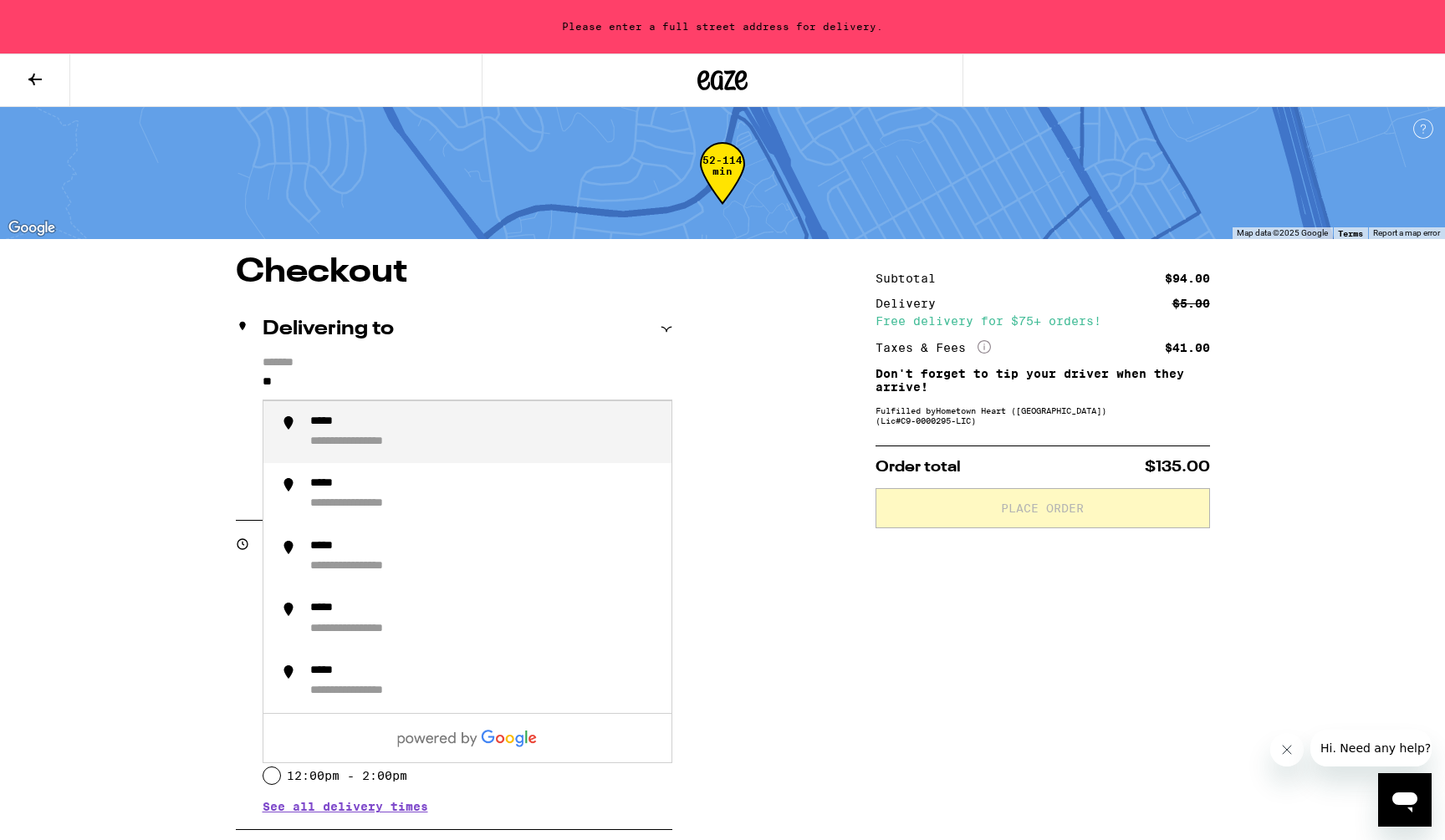
type input "*"
click at [323, 430] on div "**********" at bounding box center [382, 423] width 144 height 16
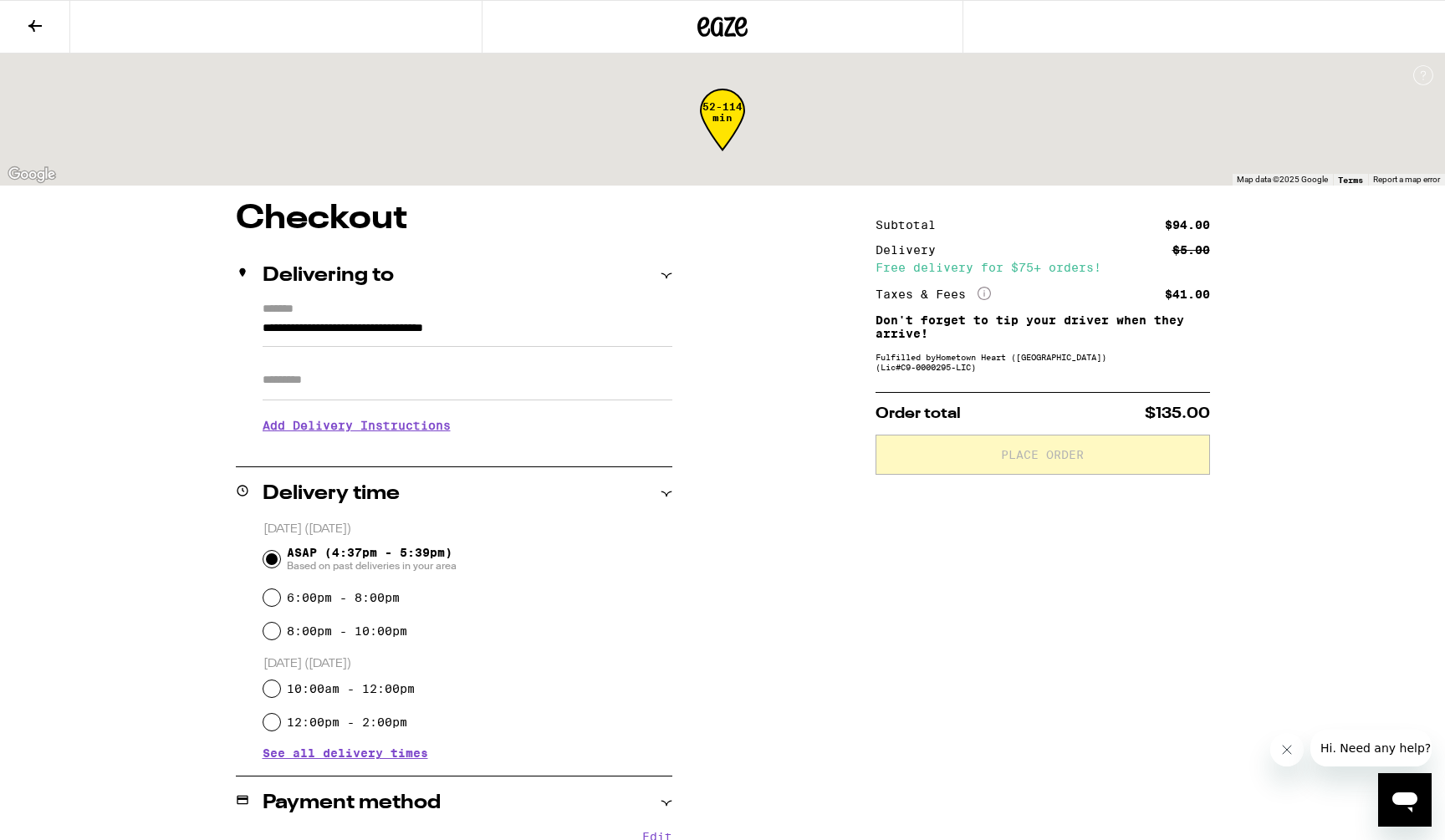
type input "**********"
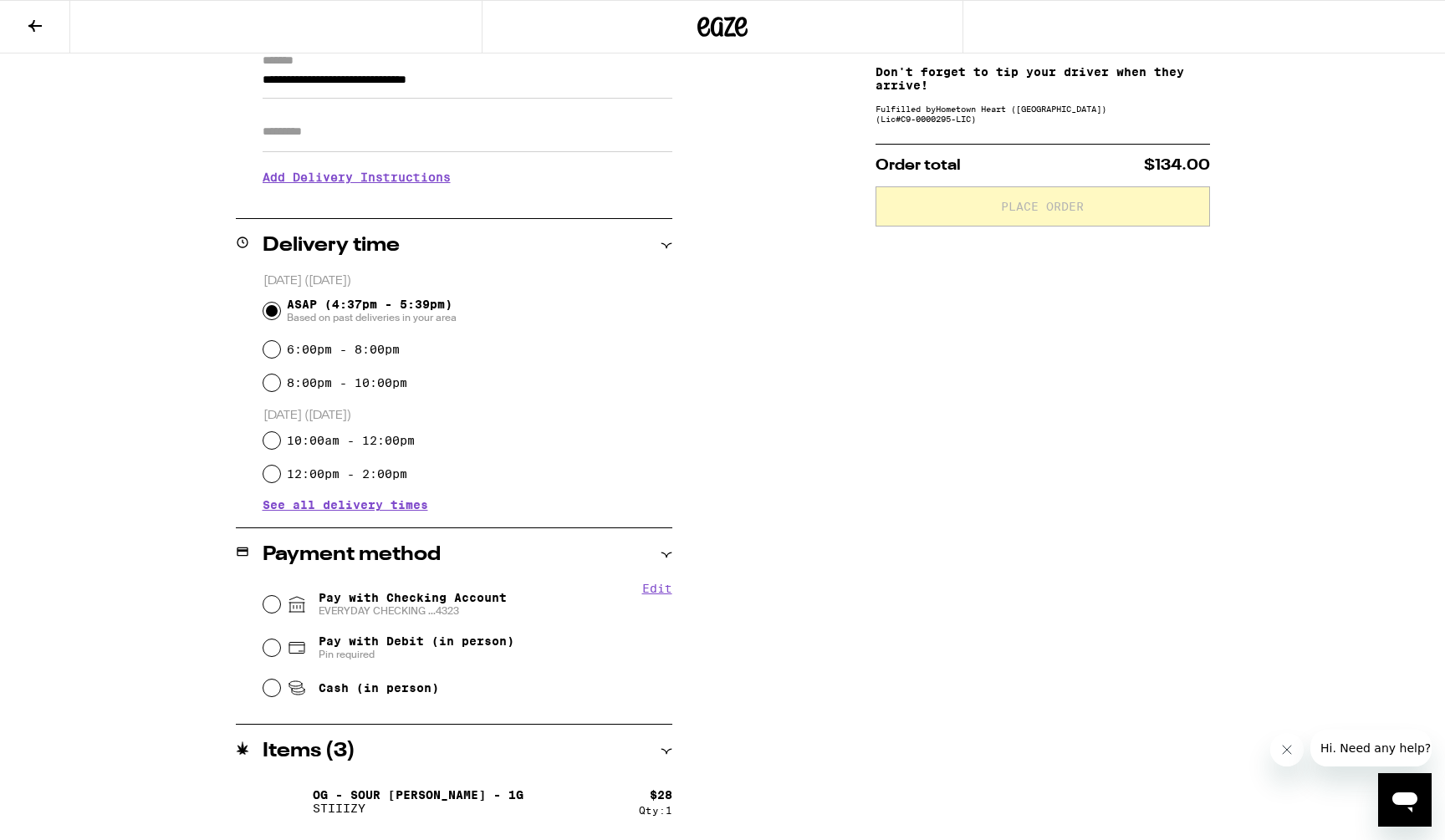
scroll to position [272, 0]
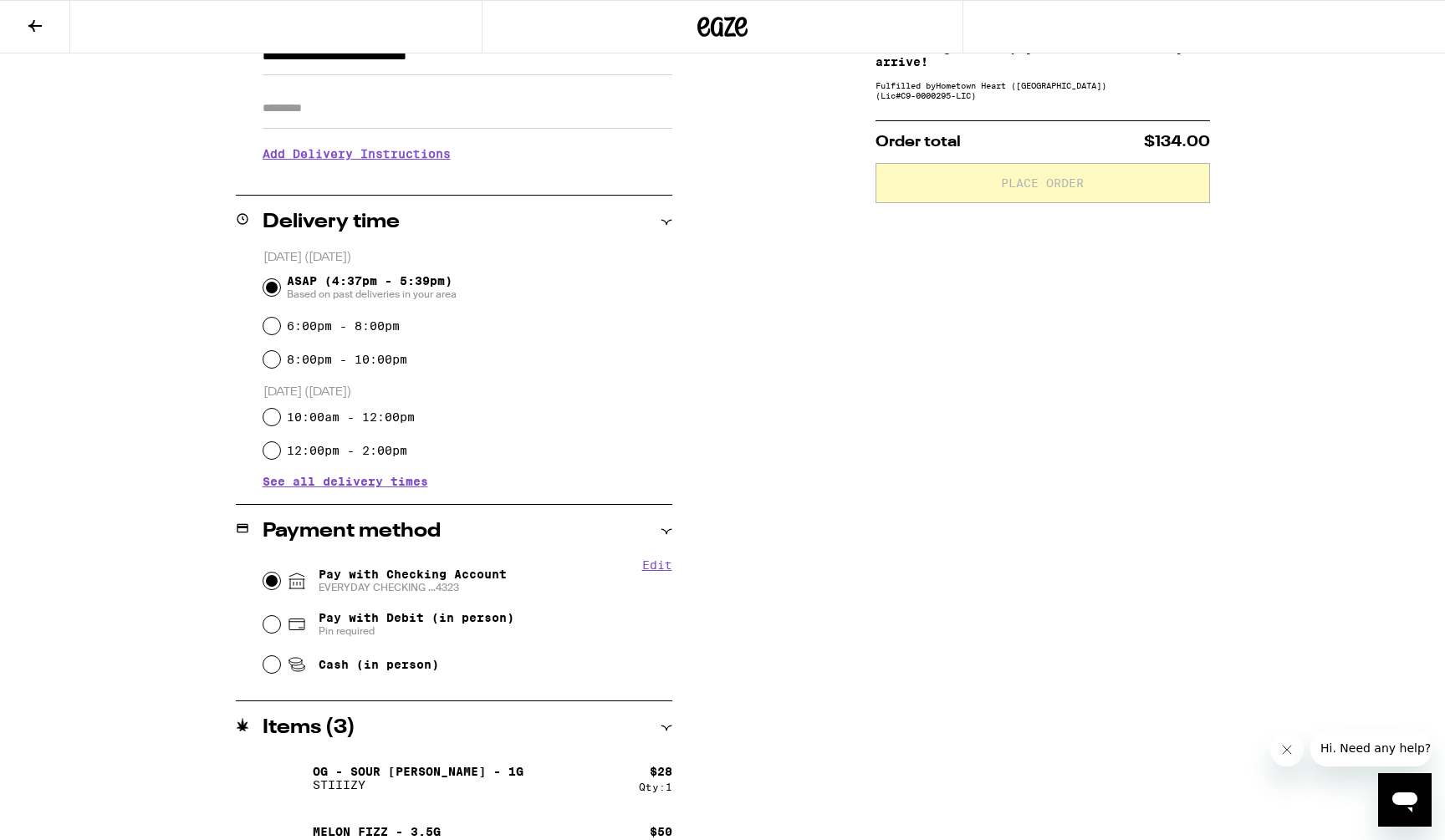
click at [270, 577] on input "Pay with Checking Account EVERYDAY CHECKING ...4323" at bounding box center [271, 580] width 16 height 16
radio input "true"
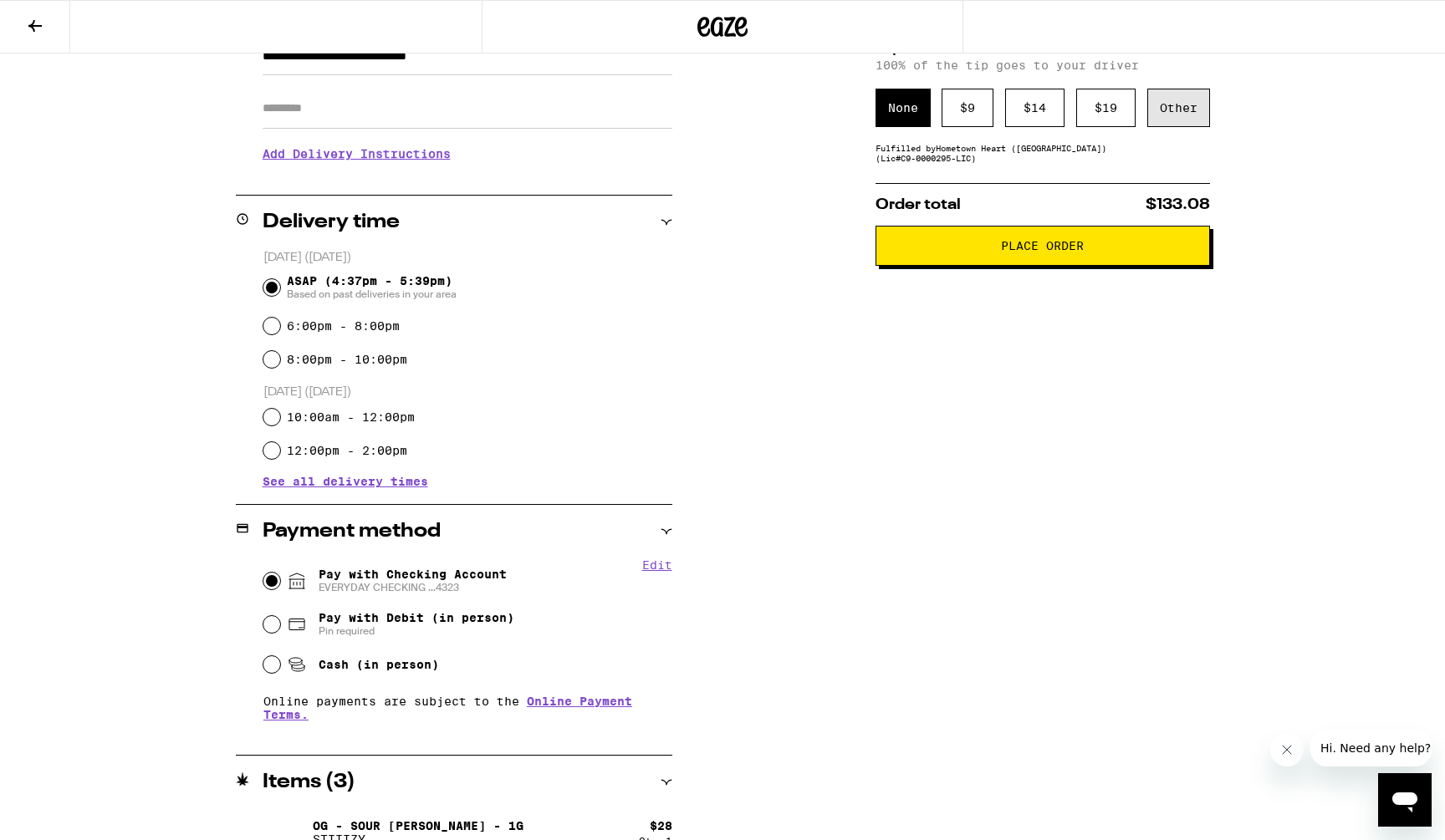
click at [1174, 113] on div "Other" at bounding box center [1178, 108] width 63 height 39
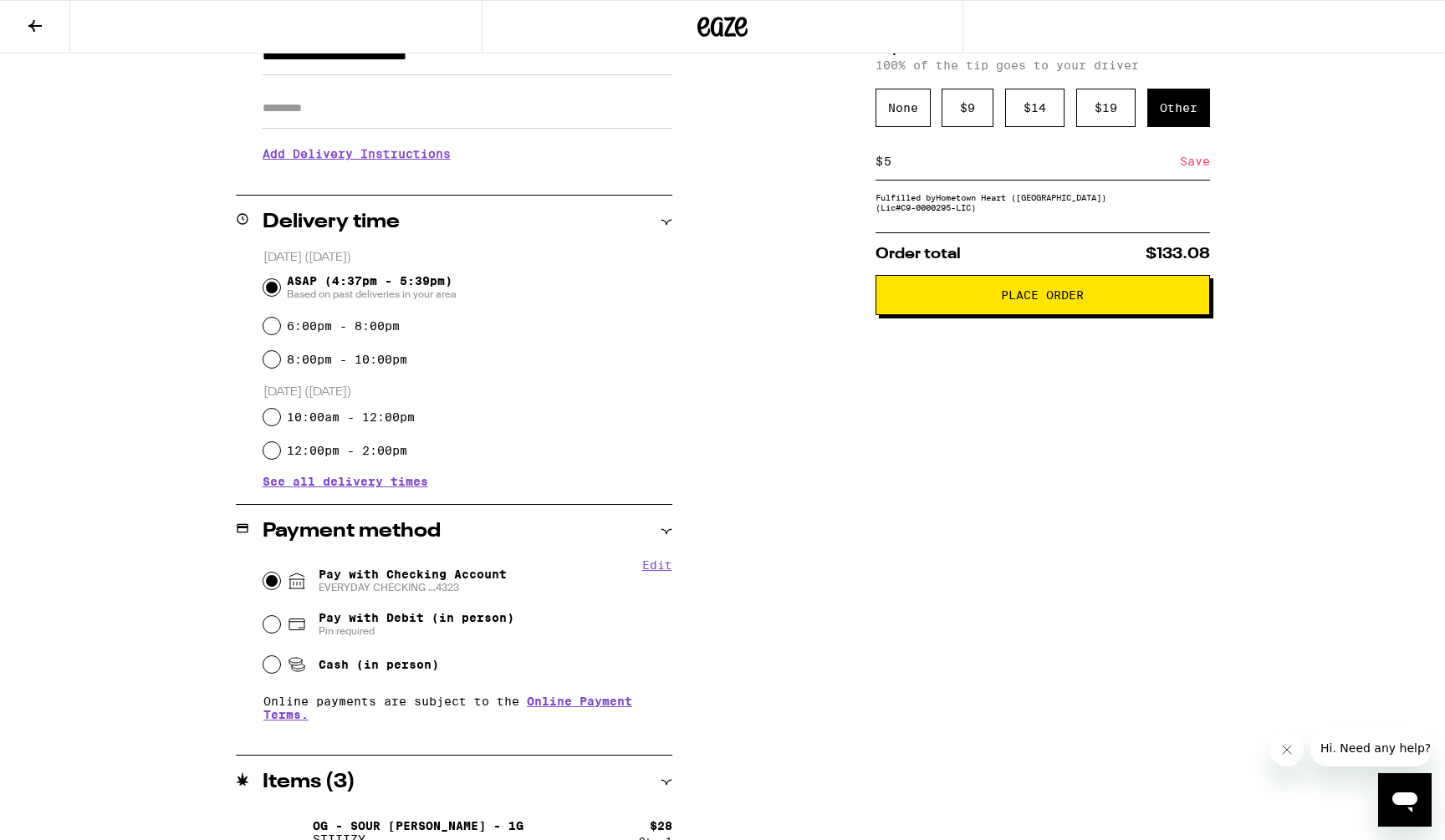
type input "5"
click at [1198, 168] on div "Save" at bounding box center [1195, 161] width 30 height 37
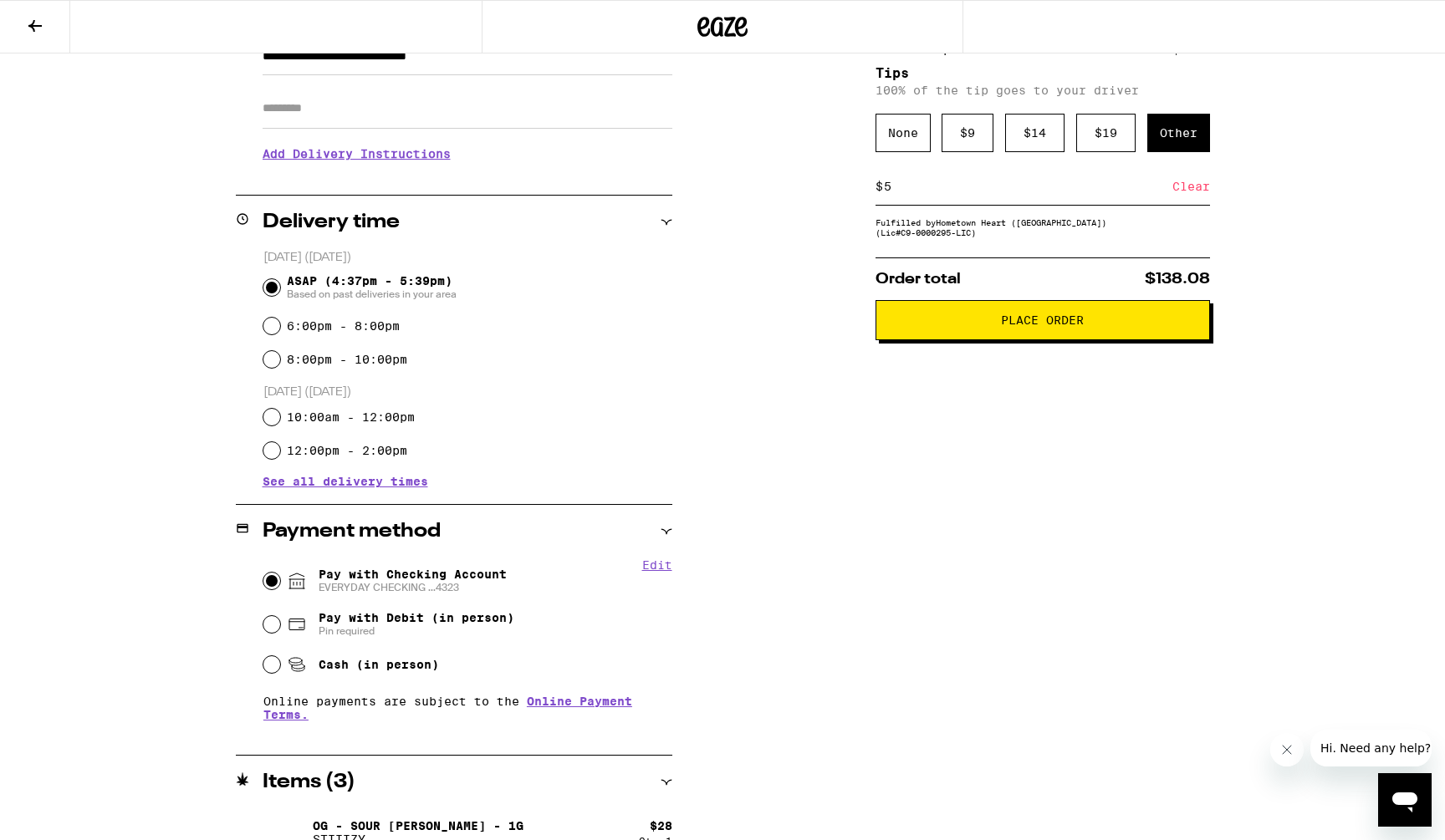
click at [1087, 326] on span "Place Order" at bounding box center [1043, 321] width 306 height 12
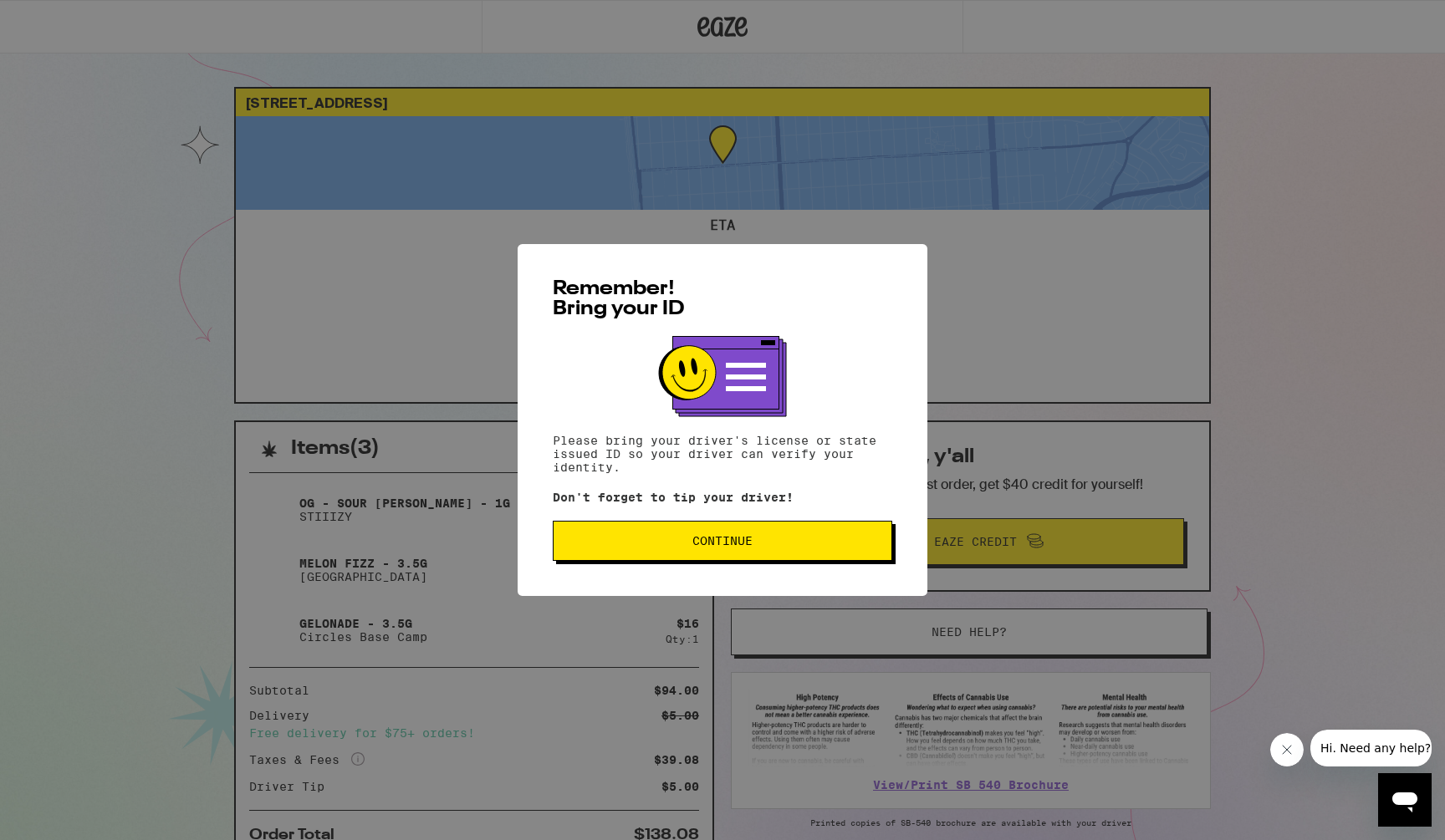
click at [788, 538] on button "Continue" at bounding box center [723, 541] width 340 height 41
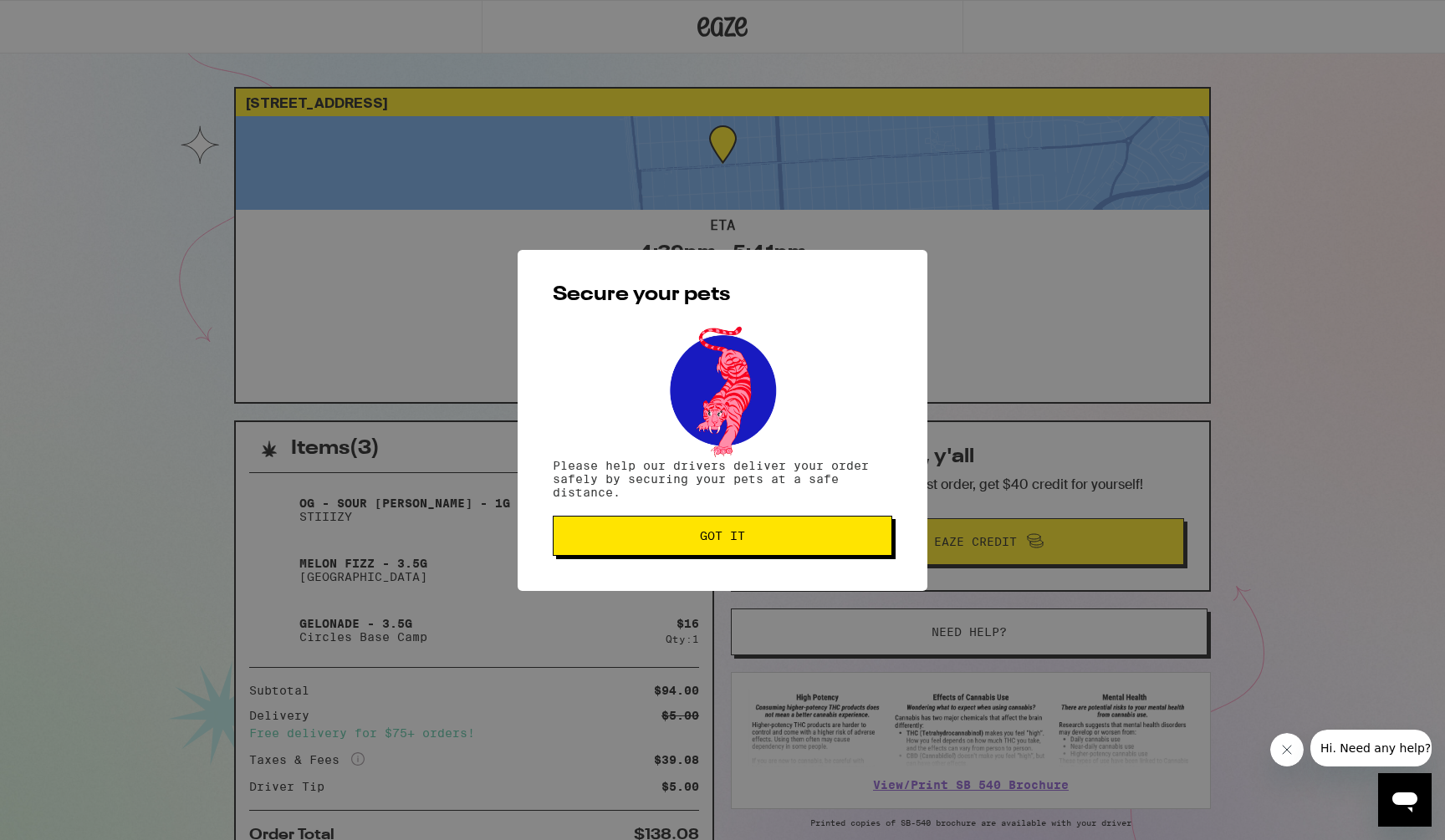
click at [788, 538] on span "Got it" at bounding box center [722, 536] width 311 height 12
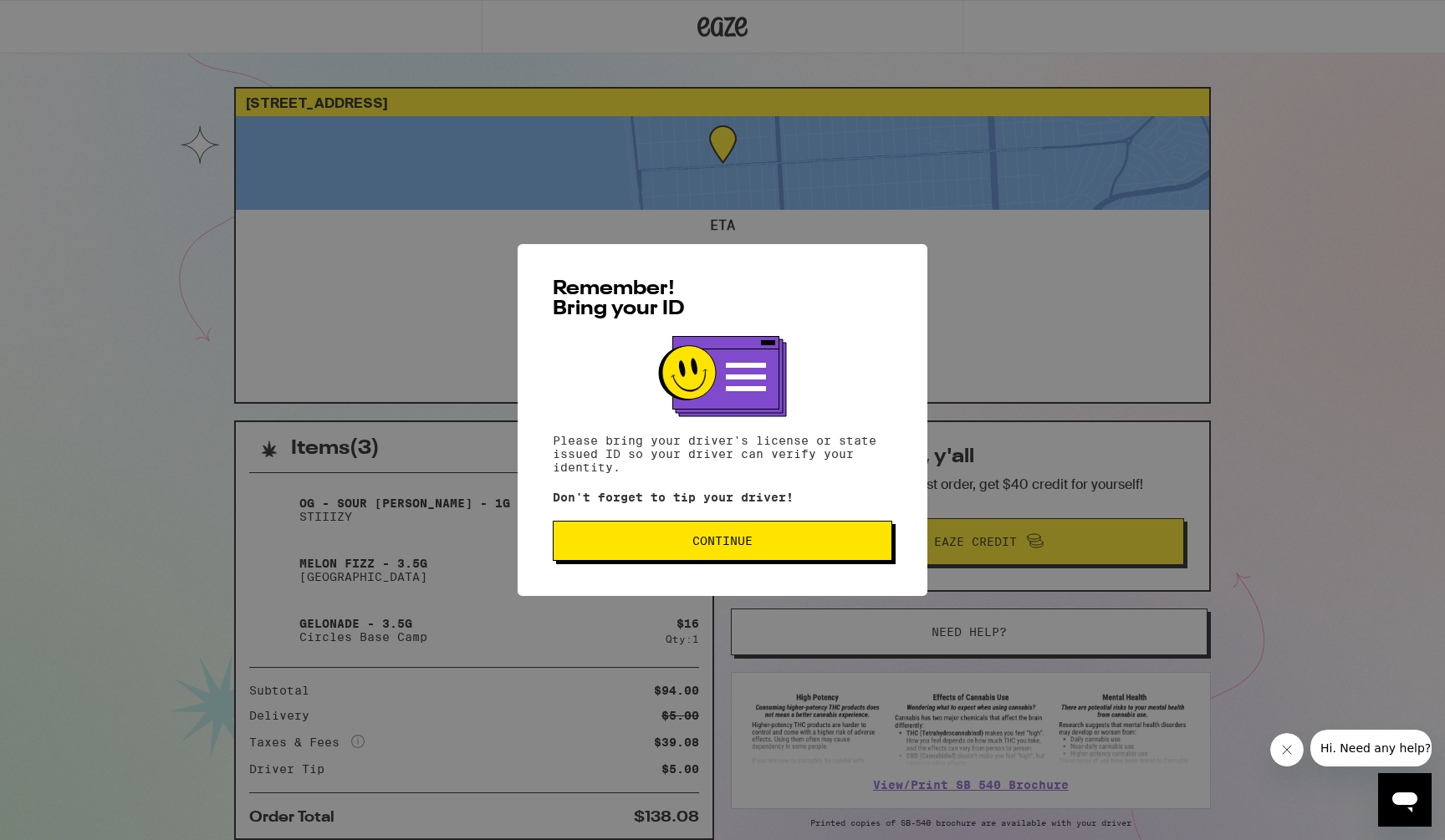
click at [742, 567] on div "Remember! Bring your ID Please bring your driver's license or state issued ID s…" at bounding box center [722, 420] width 410 height 352
click at [742, 547] on span "Continue" at bounding box center [723, 542] width 60 height 12
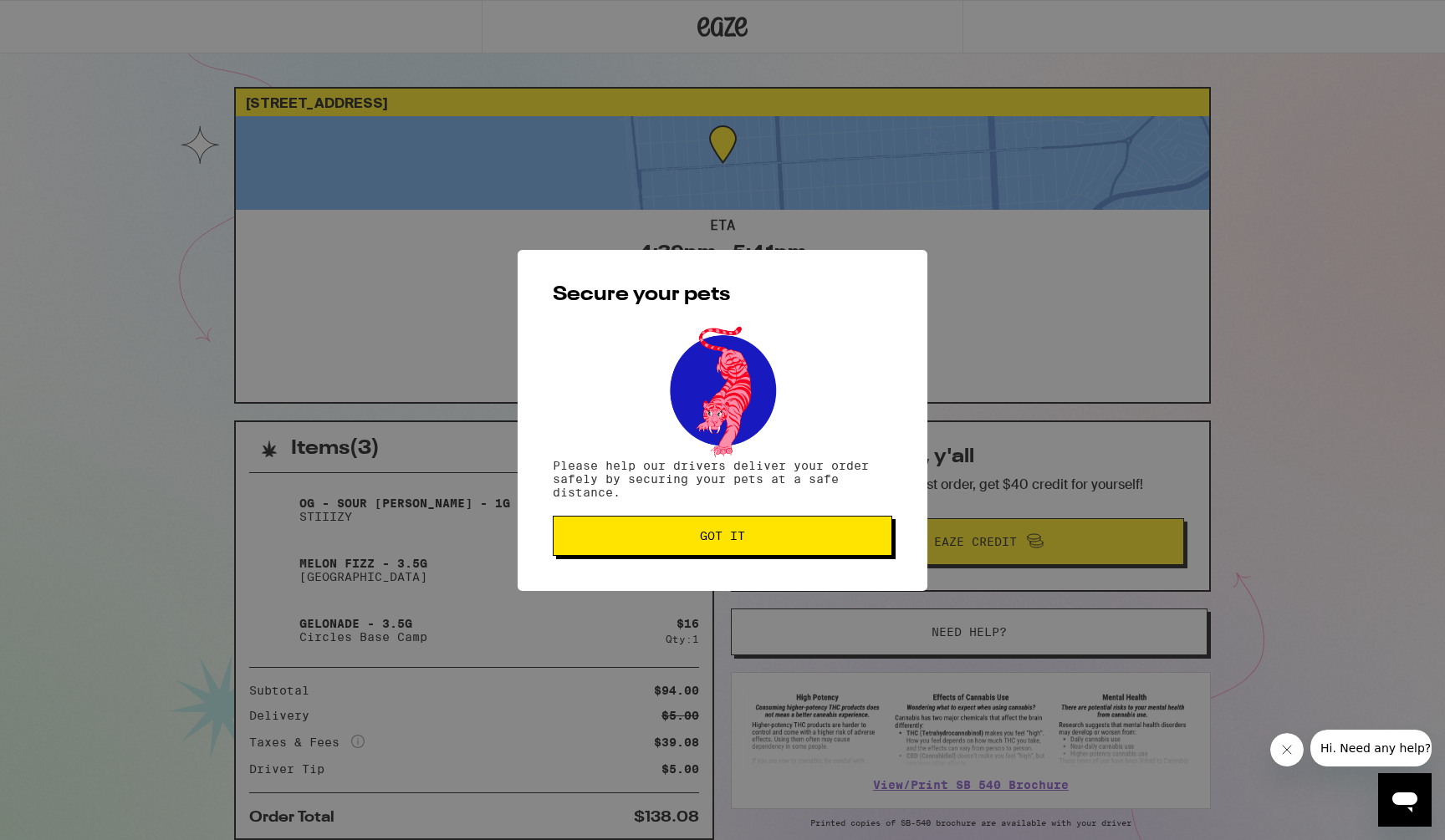
click at [742, 551] on button "Got it" at bounding box center [723, 536] width 340 height 41
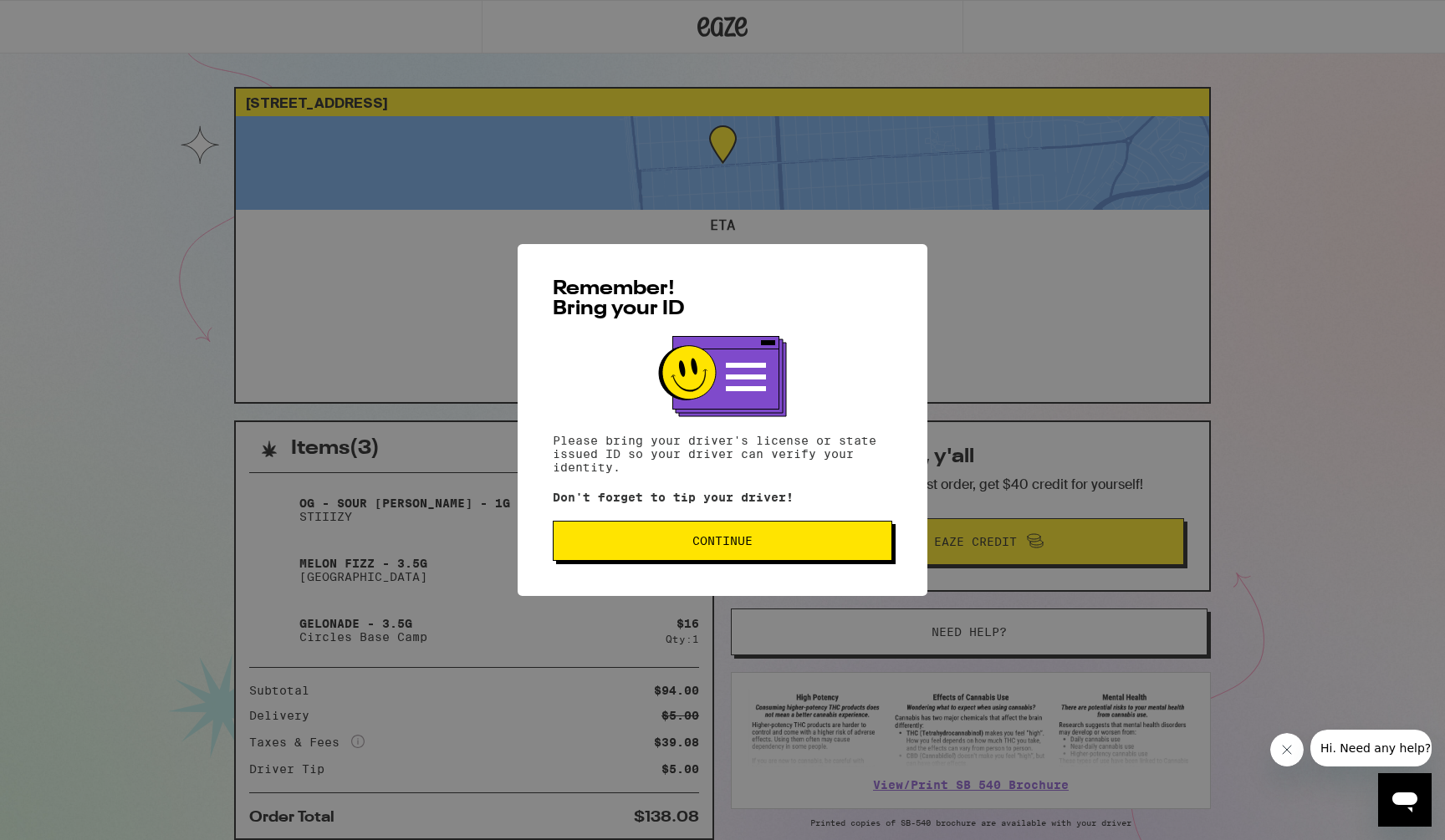
click at [708, 537] on button "Continue" at bounding box center [723, 541] width 340 height 41
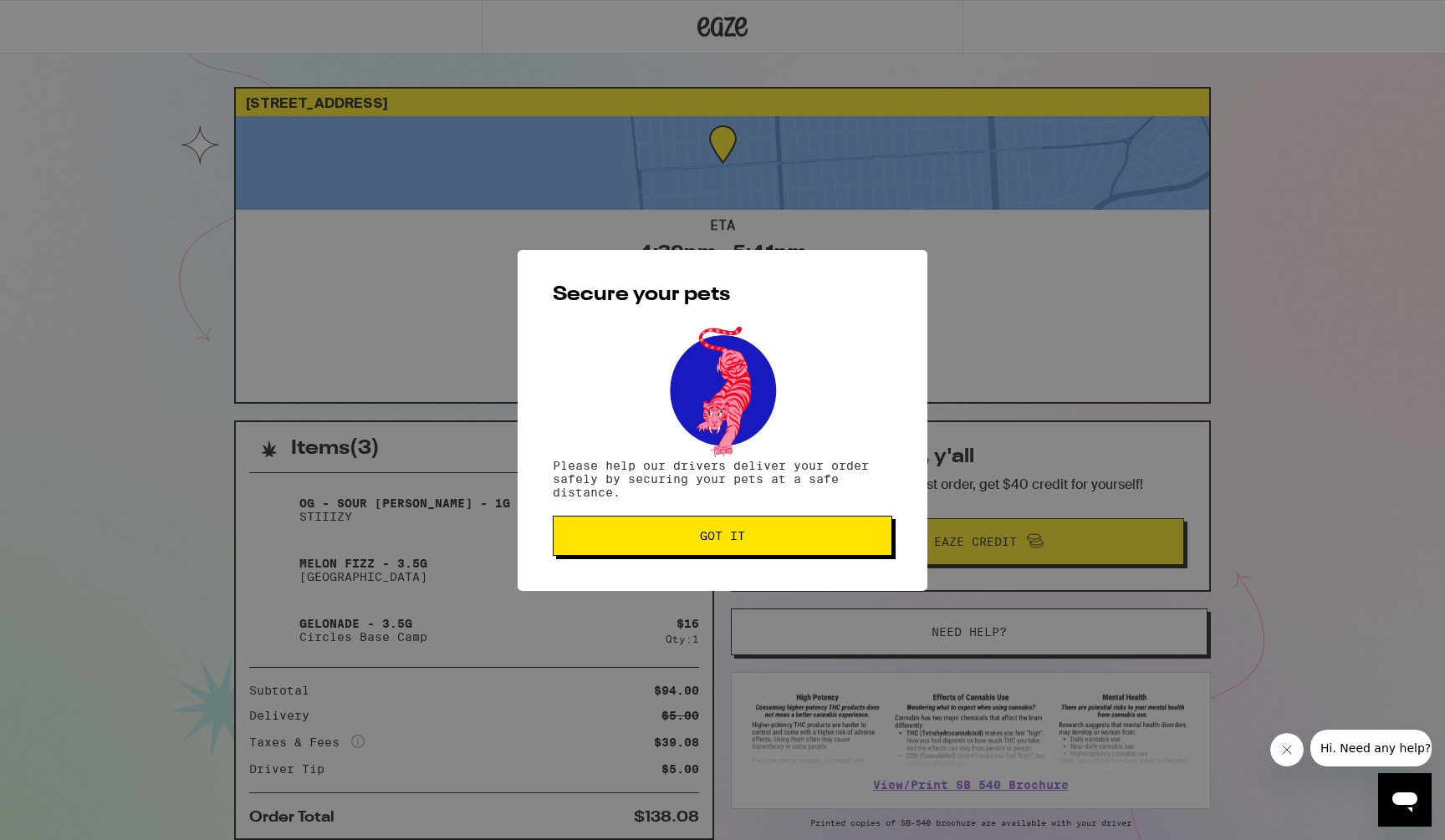
click at [708, 537] on span "Got it" at bounding box center [723, 536] width 45 height 12
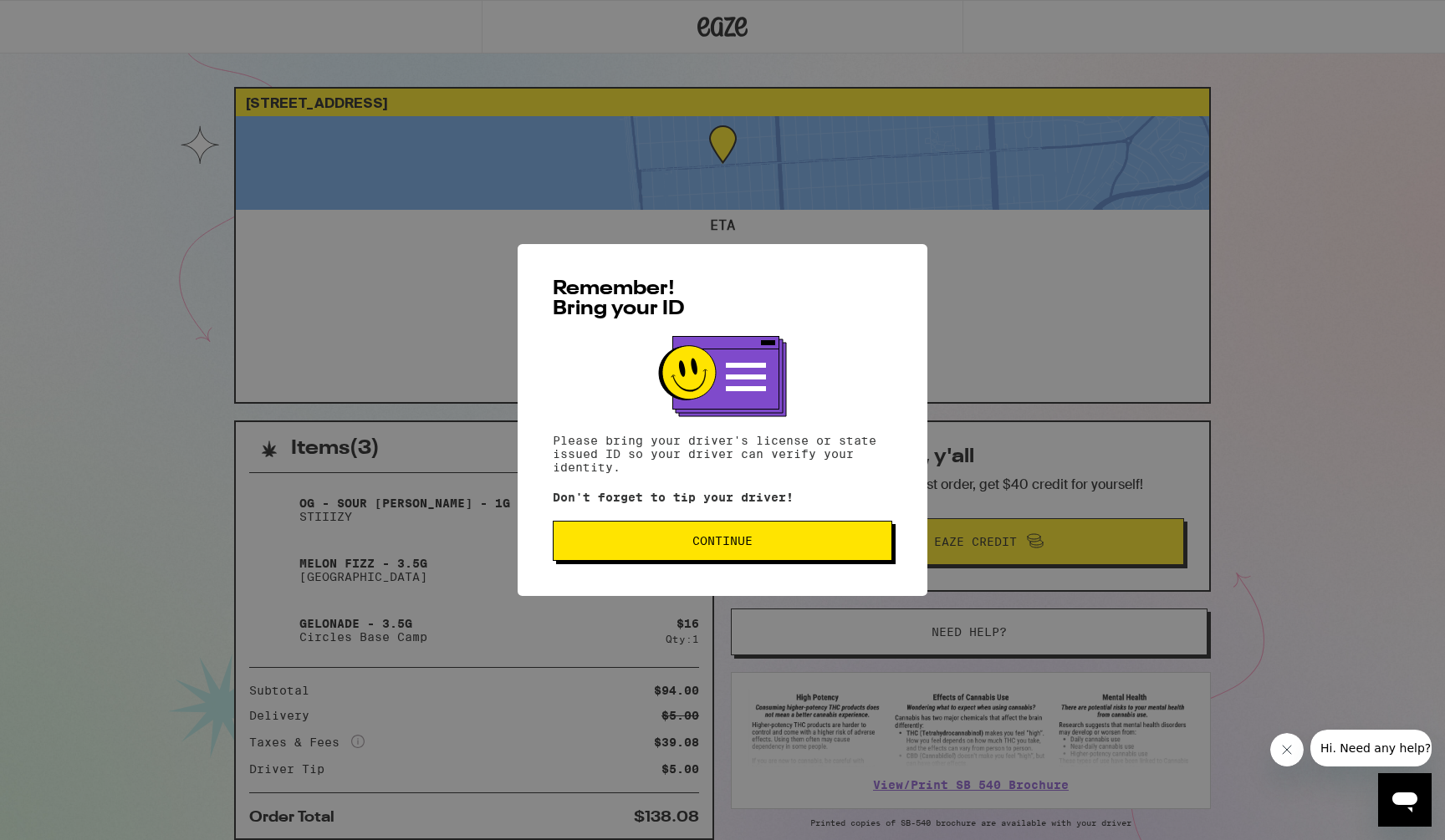
click at [732, 545] on span "Continue" at bounding box center [723, 542] width 60 height 12
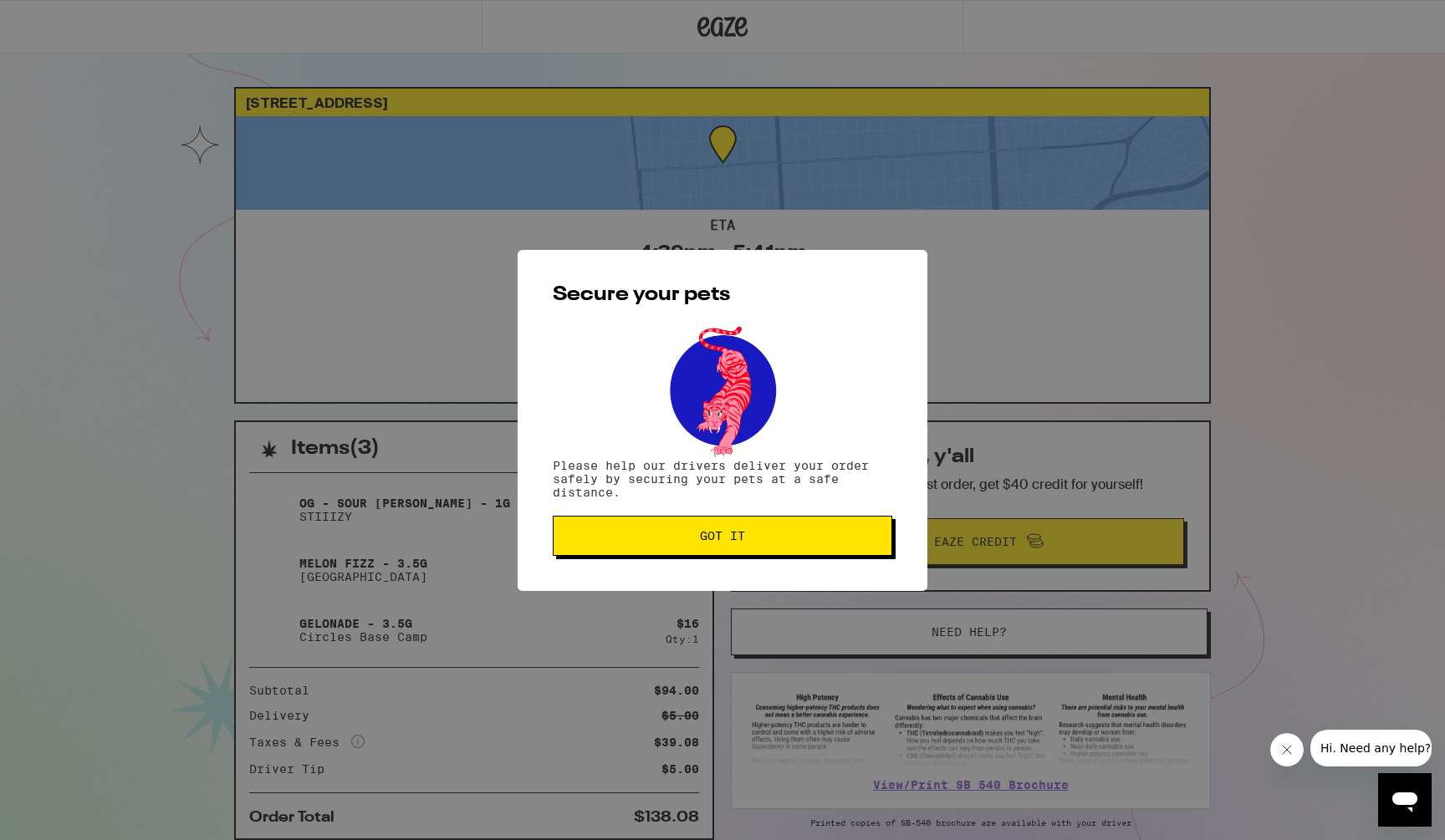
click at [732, 542] on span "Got it" at bounding box center [723, 536] width 45 height 12
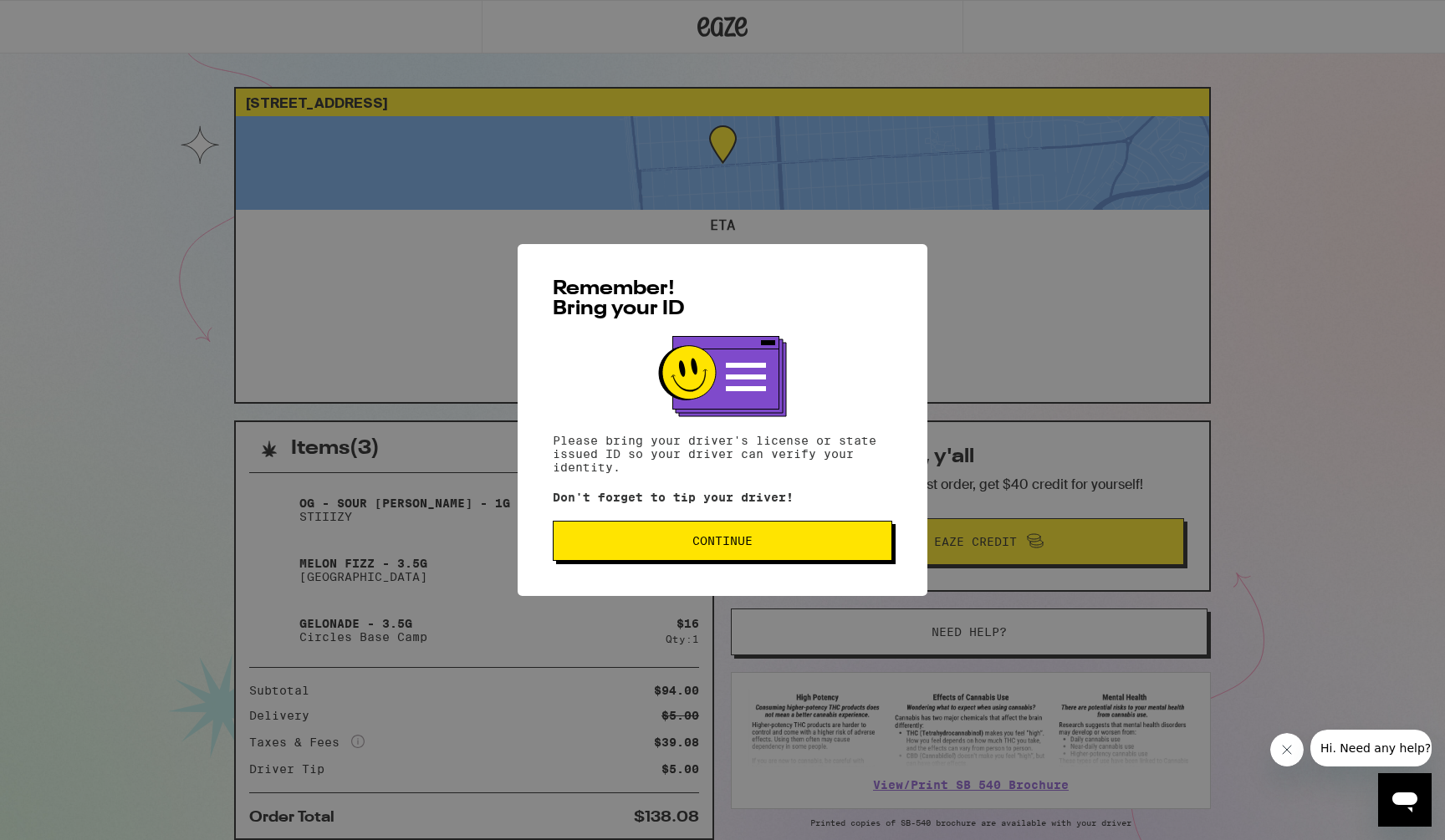
click at [640, 537] on button "Continue" at bounding box center [723, 541] width 340 height 41
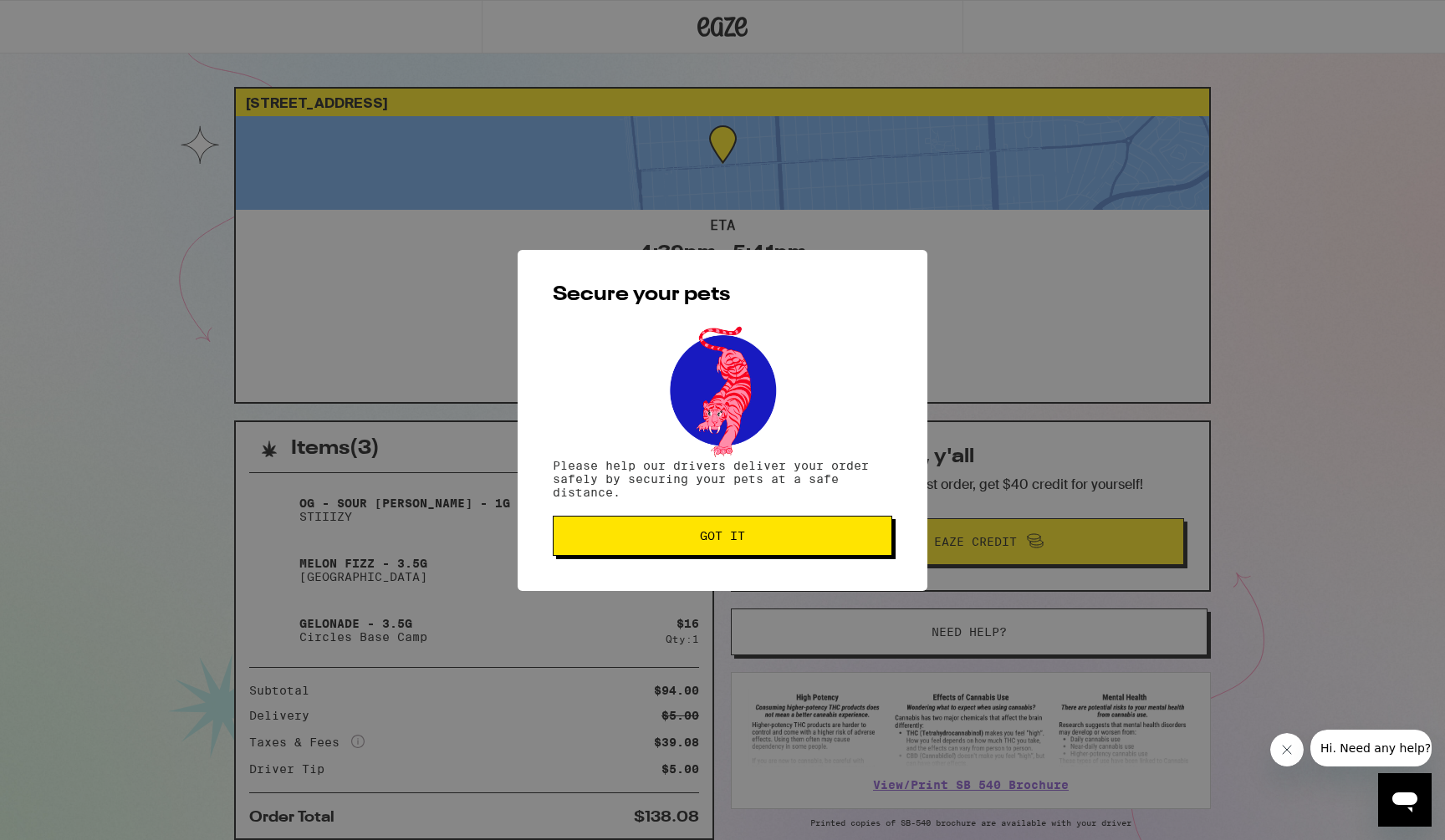
click at [640, 537] on span "Got it" at bounding box center [722, 536] width 311 height 12
